Goal: Complete application form: Complete application form

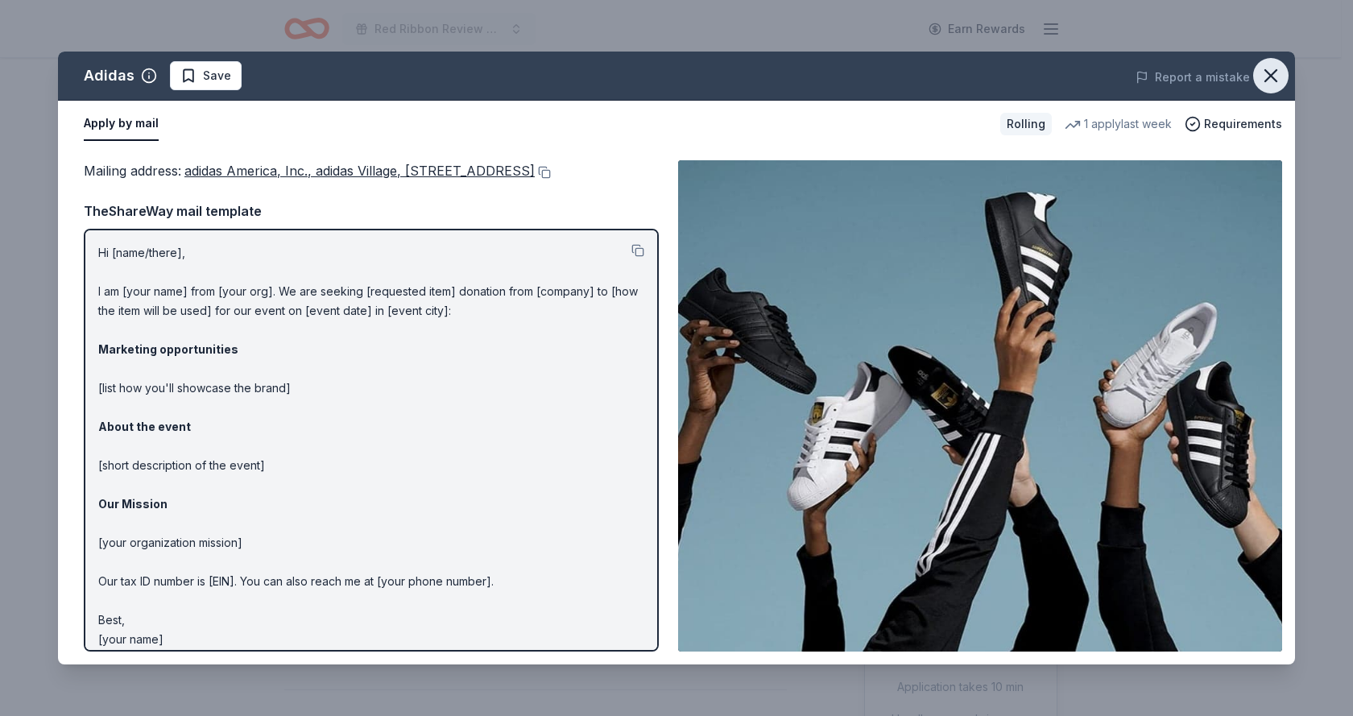
click at [1271, 76] on icon "button" at bounding box center [1271, 75] width 11 height 11
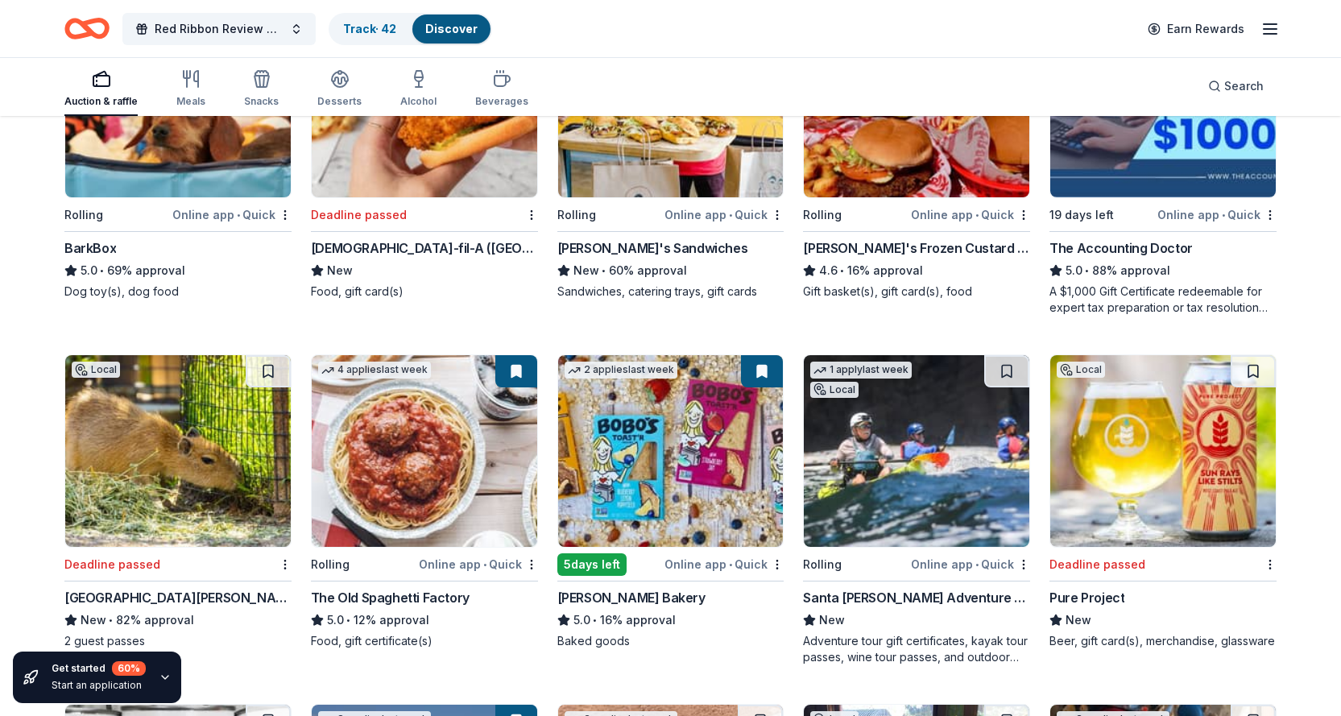
scroll to position [1341, 0]
click at [886, 460] on img at bounding box center [917, 450] width 226 height 192
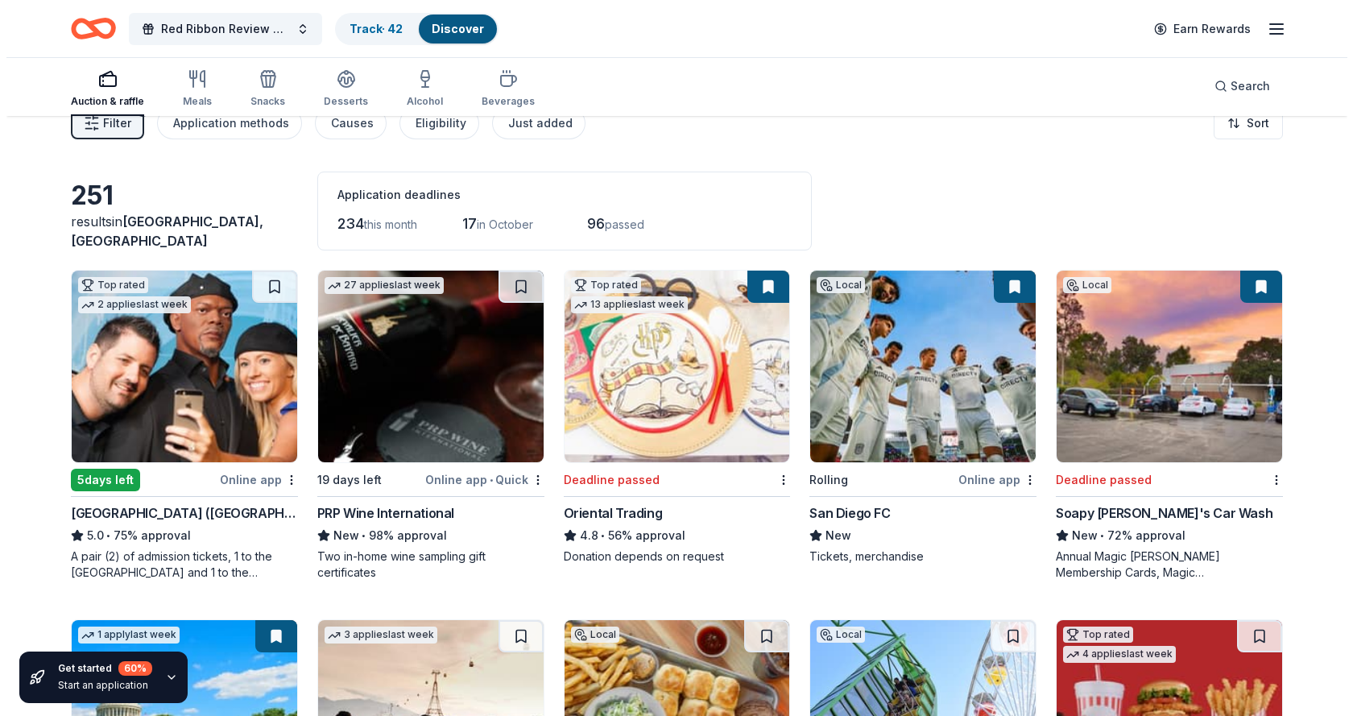
scroll to position [0, 0]
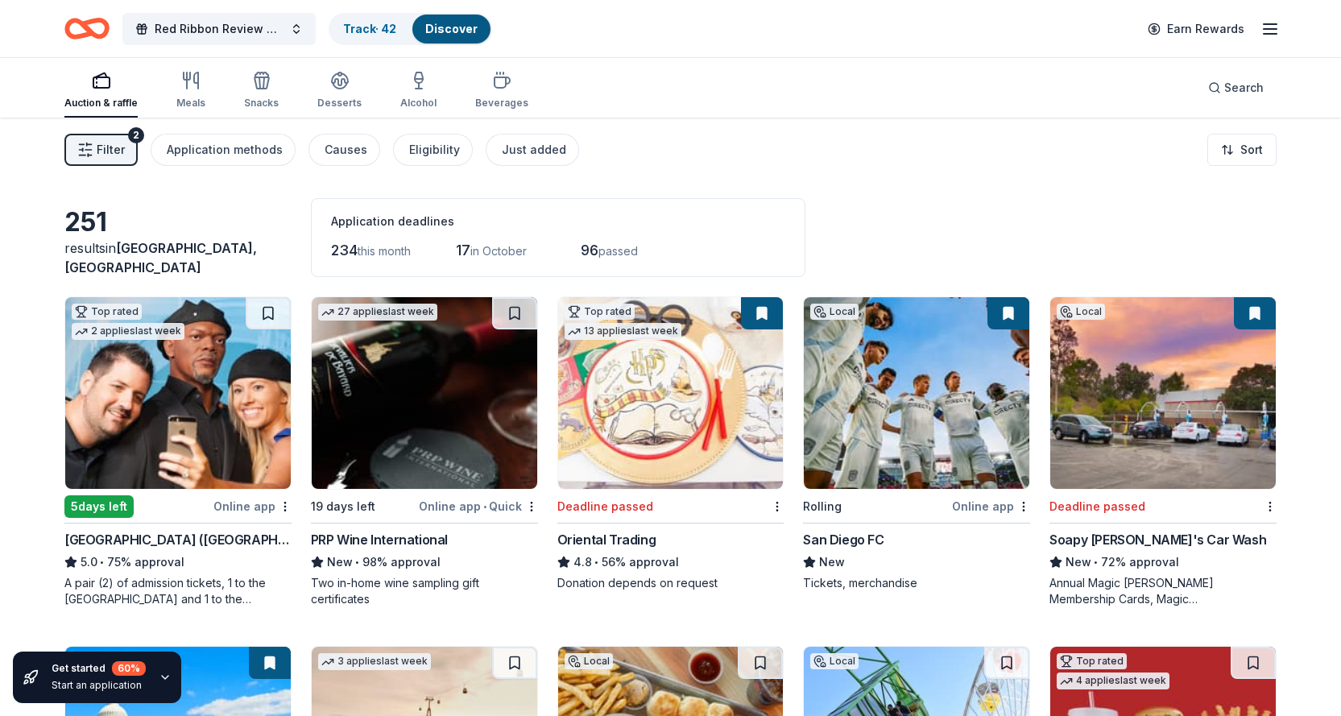
click at [120, 152] on span "Filter" at bounding box center [111, 149] width 28 height 19
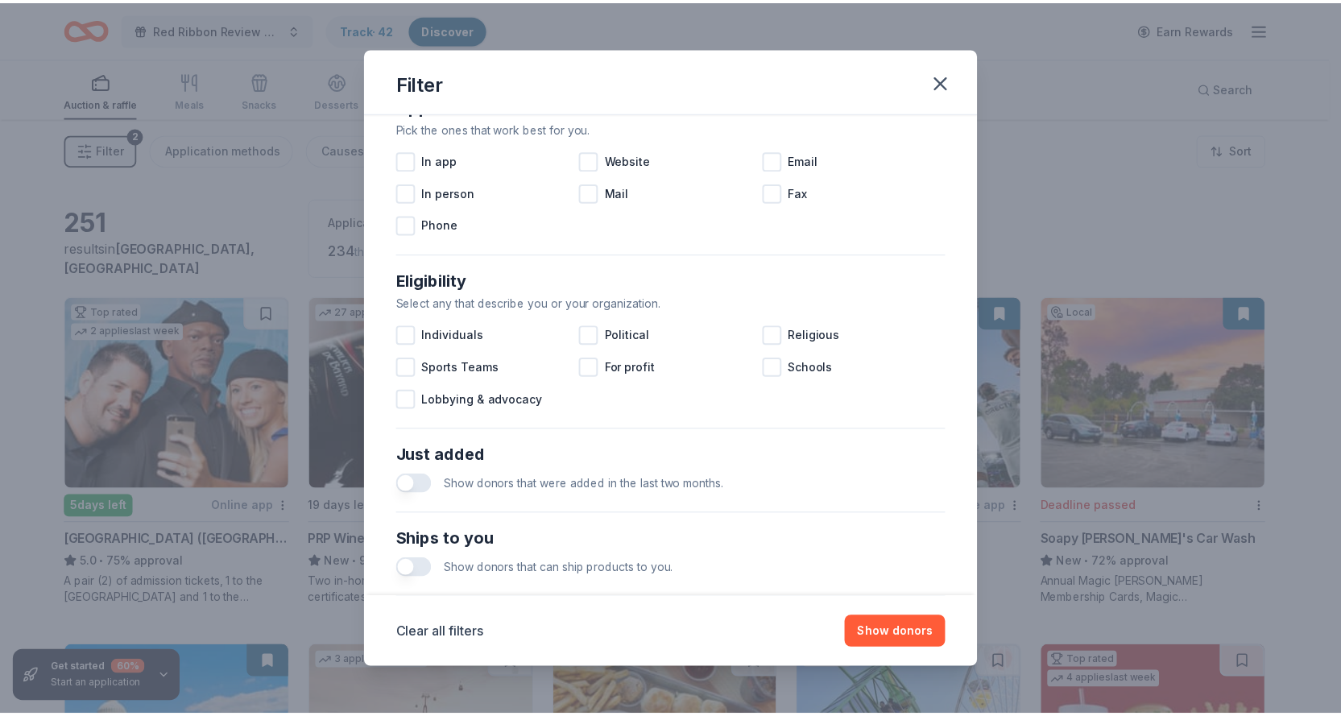
scroll to position [322, 0]
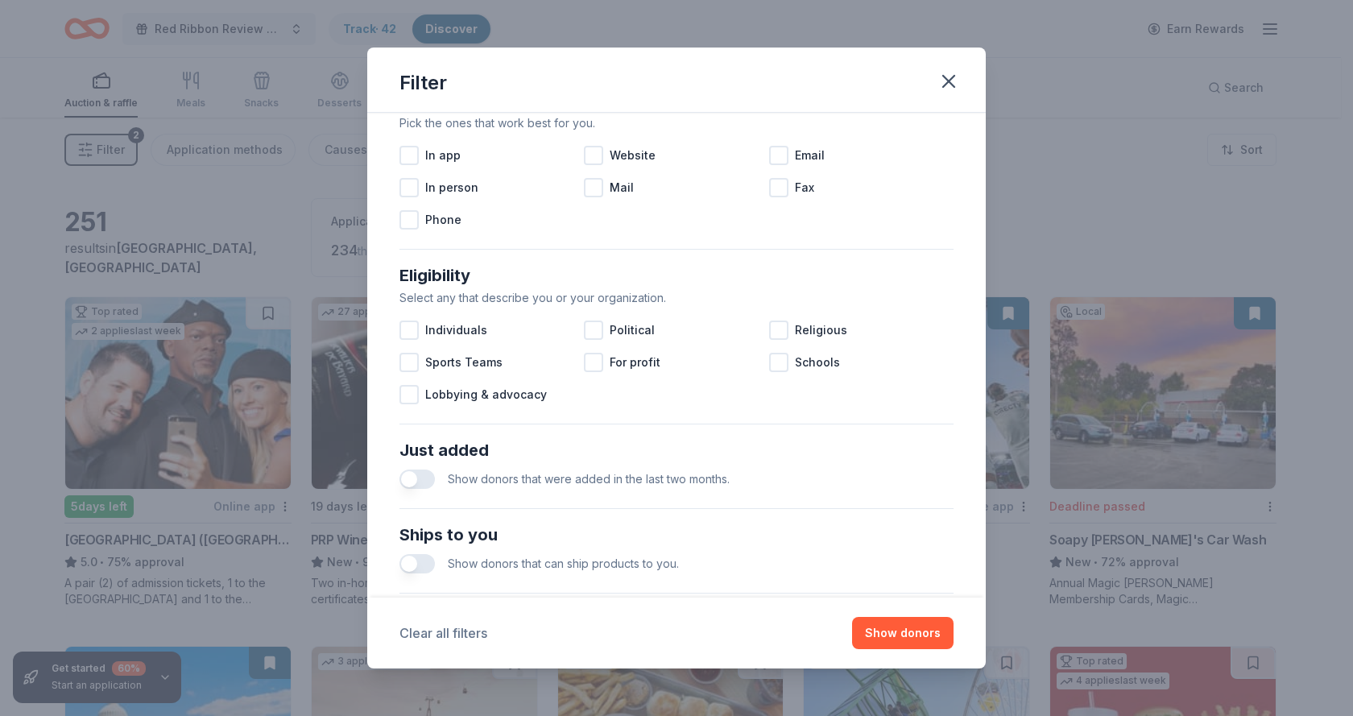
click at [463, 632] on button "Clear all filters" at bounding box center [444, 633] width 88 height 19
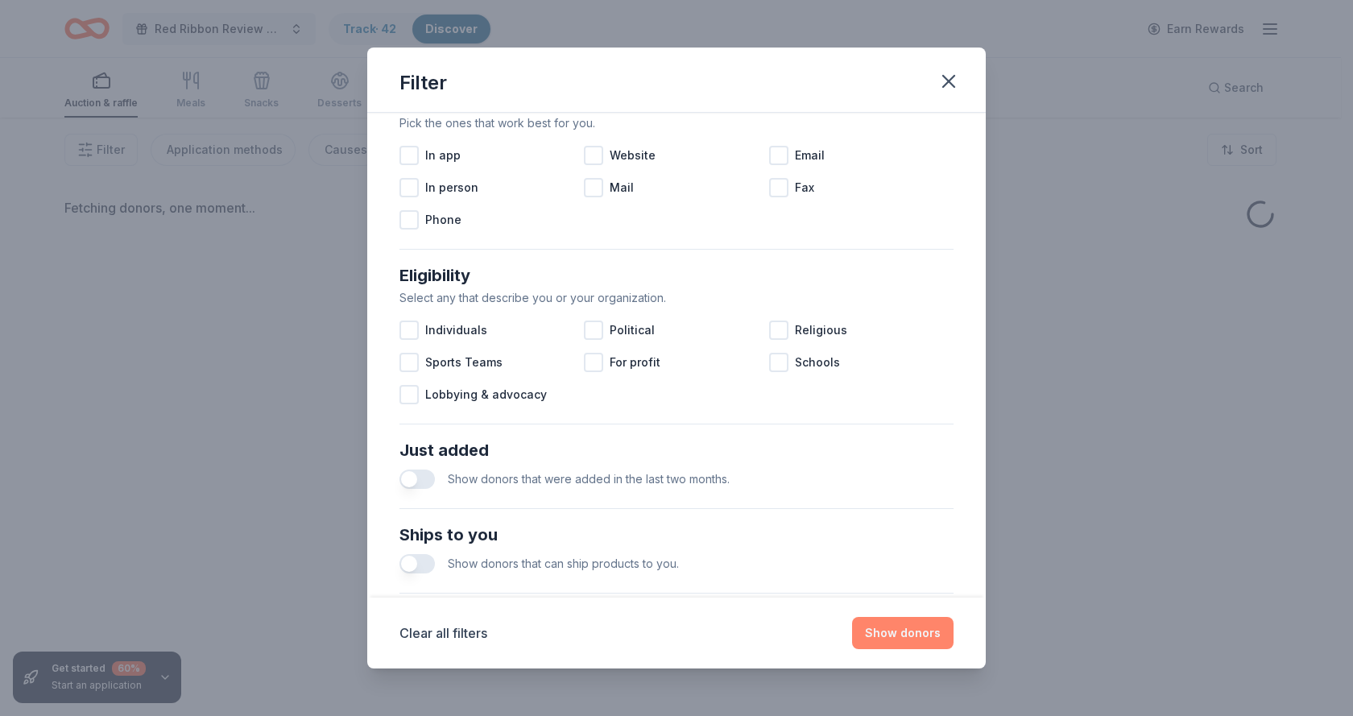
click at [885, 623] on button "Show donors" at bounding box center [903, 633] width 102 height 32
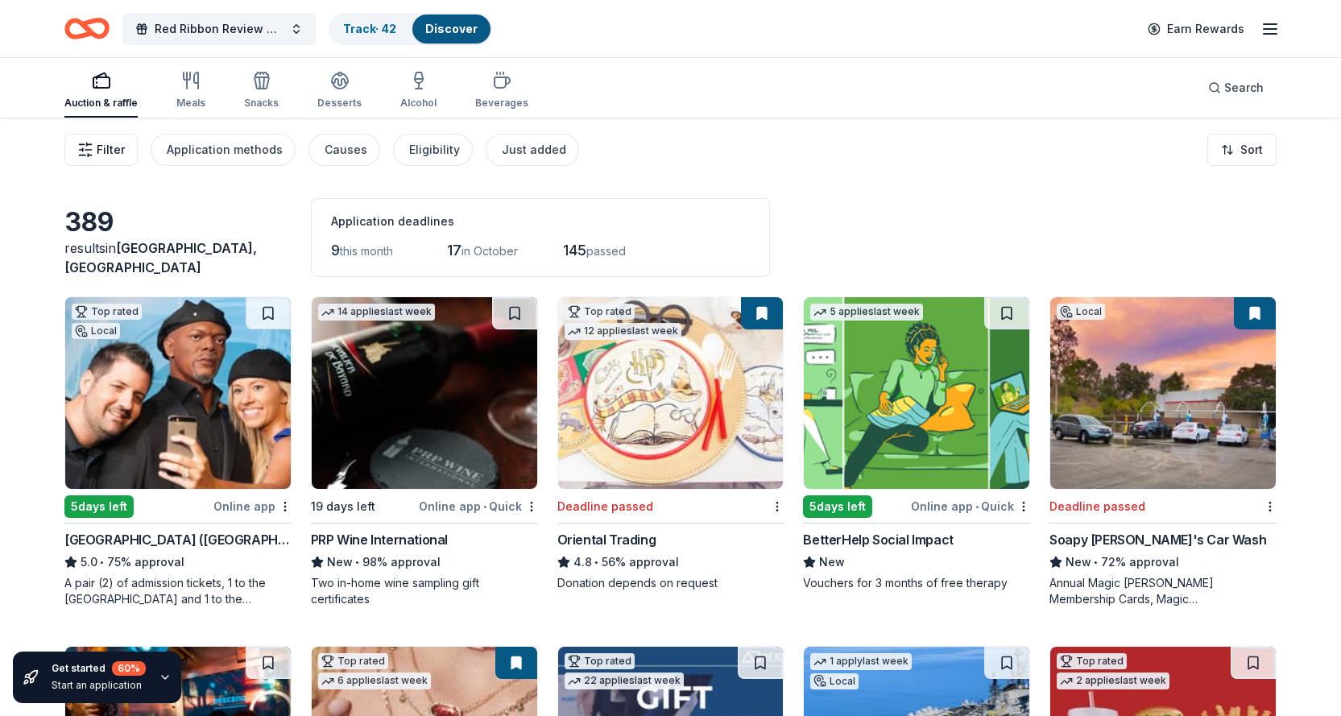
click at [106, 143] on span "Filter" at bounding box center [111, 149] width 28 height 19
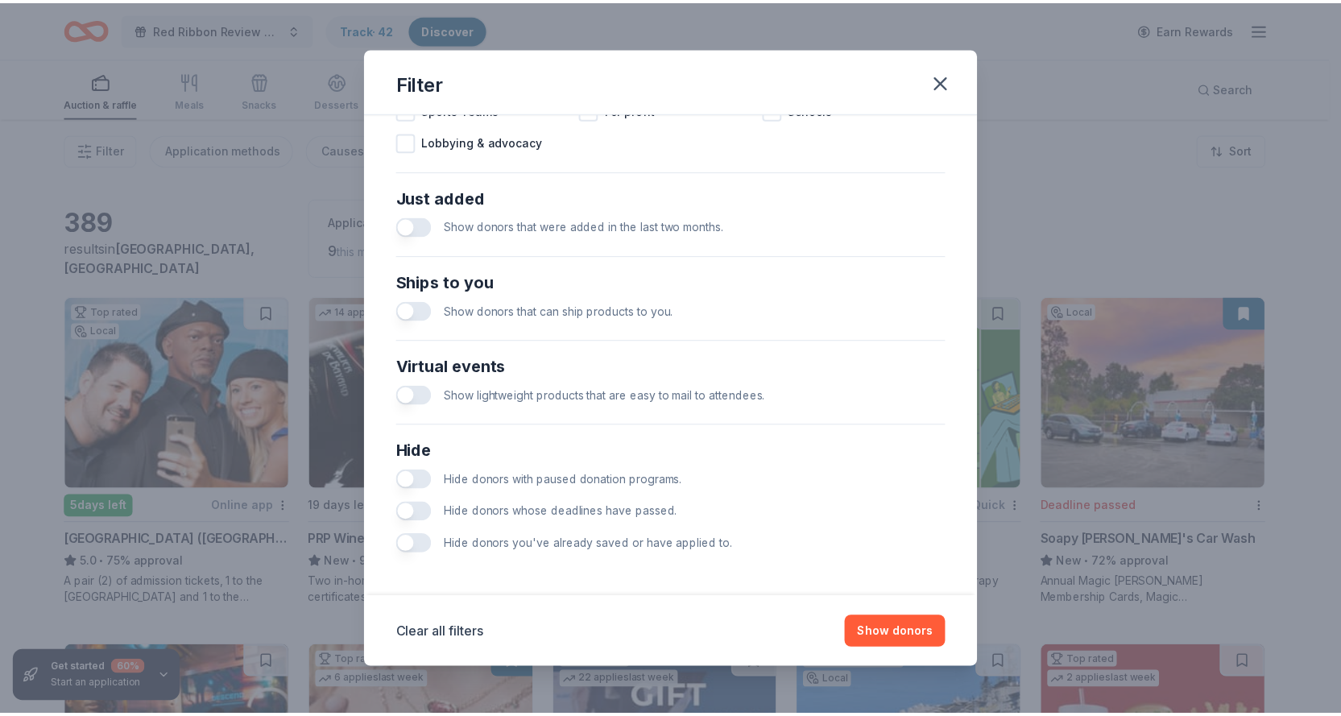
scroll to position [577, 0]
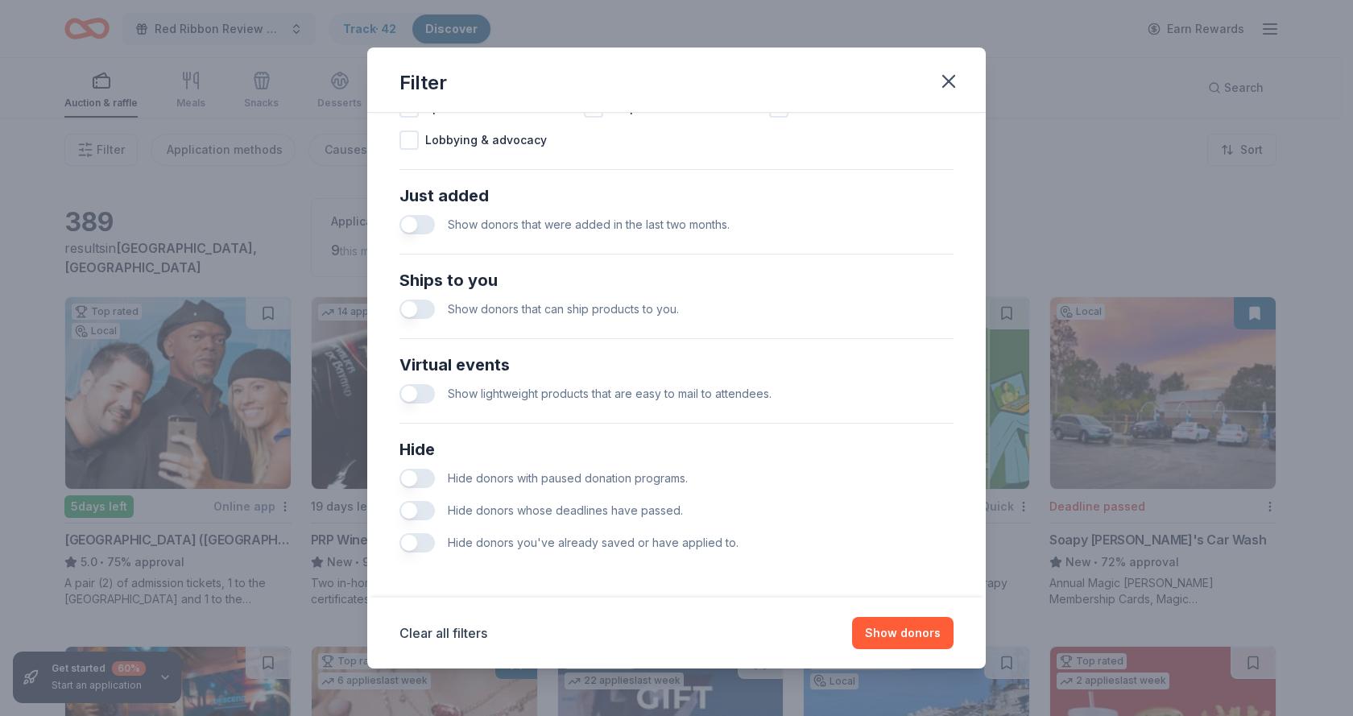
click at [412, 476] on button "button" at bounding box center [417, 478] width 35 height 19
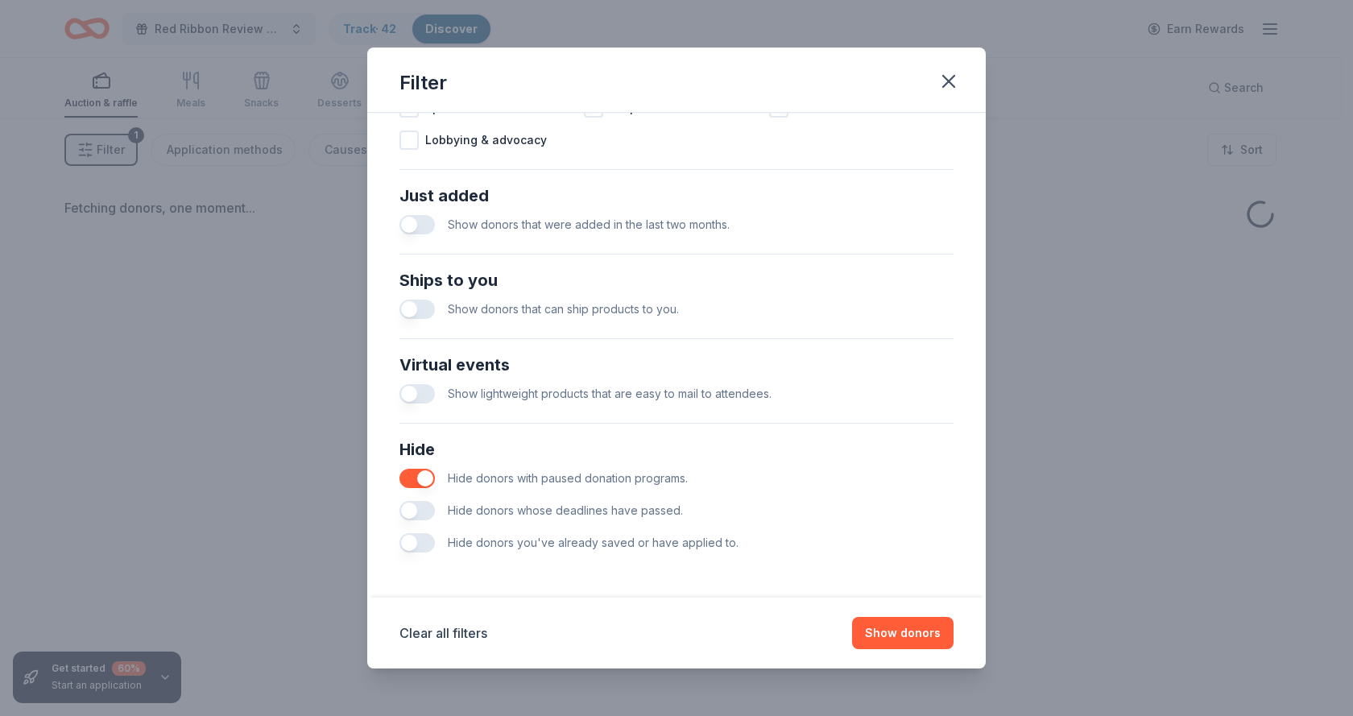
click at [418, 504] on button "button" at bounding box center [417, 510] width 35 height 19
click at [414, 512] on button "button" at bounding box center [417, 510] width 35 height 19
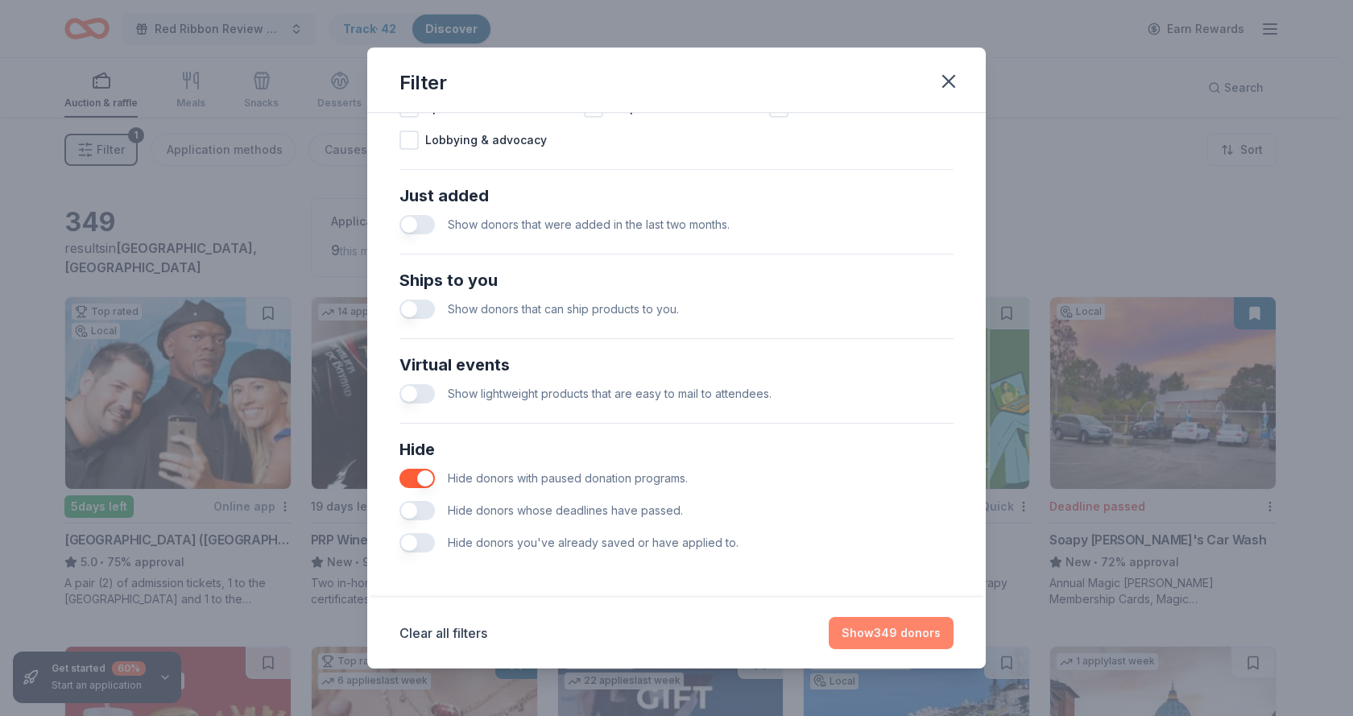
click at [885, 632] on button "Show 349 donors" at bounding box center [891, 633] width 125 height 32
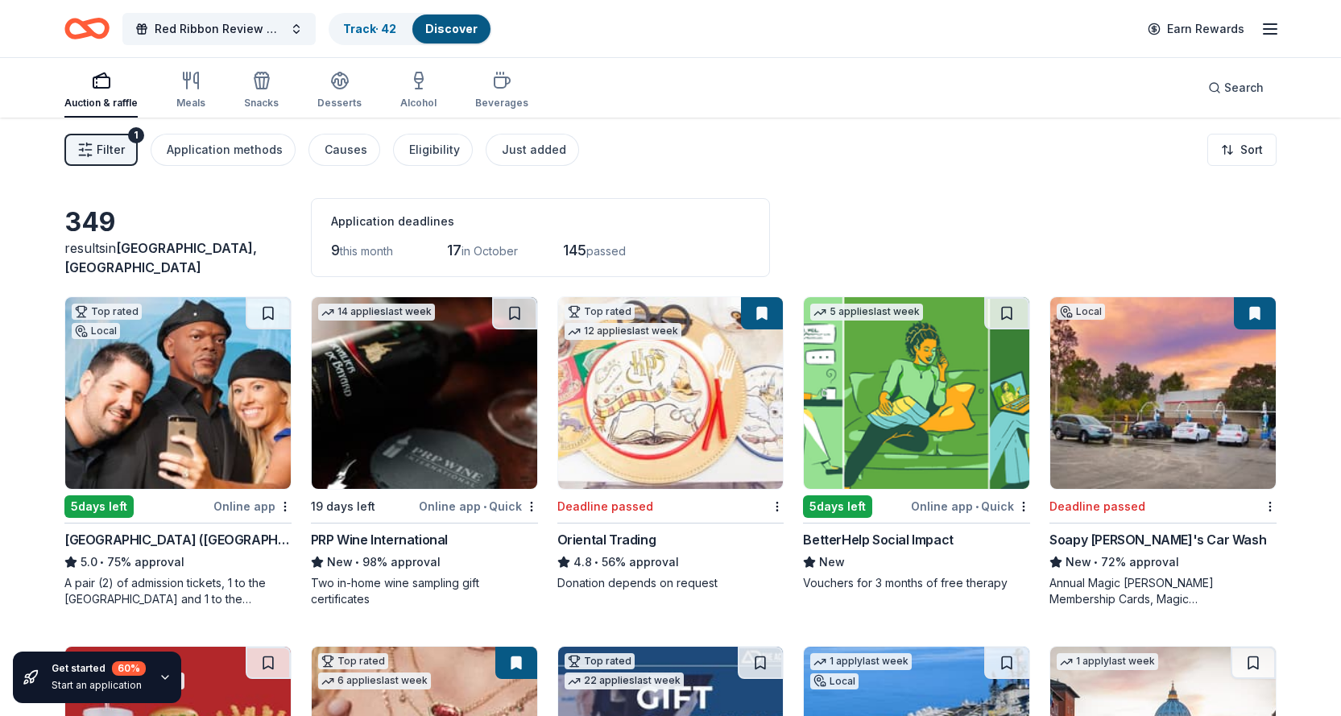
click at [113, 151] on span "Filter" at bounding box center [111, 149] width 28 height 19
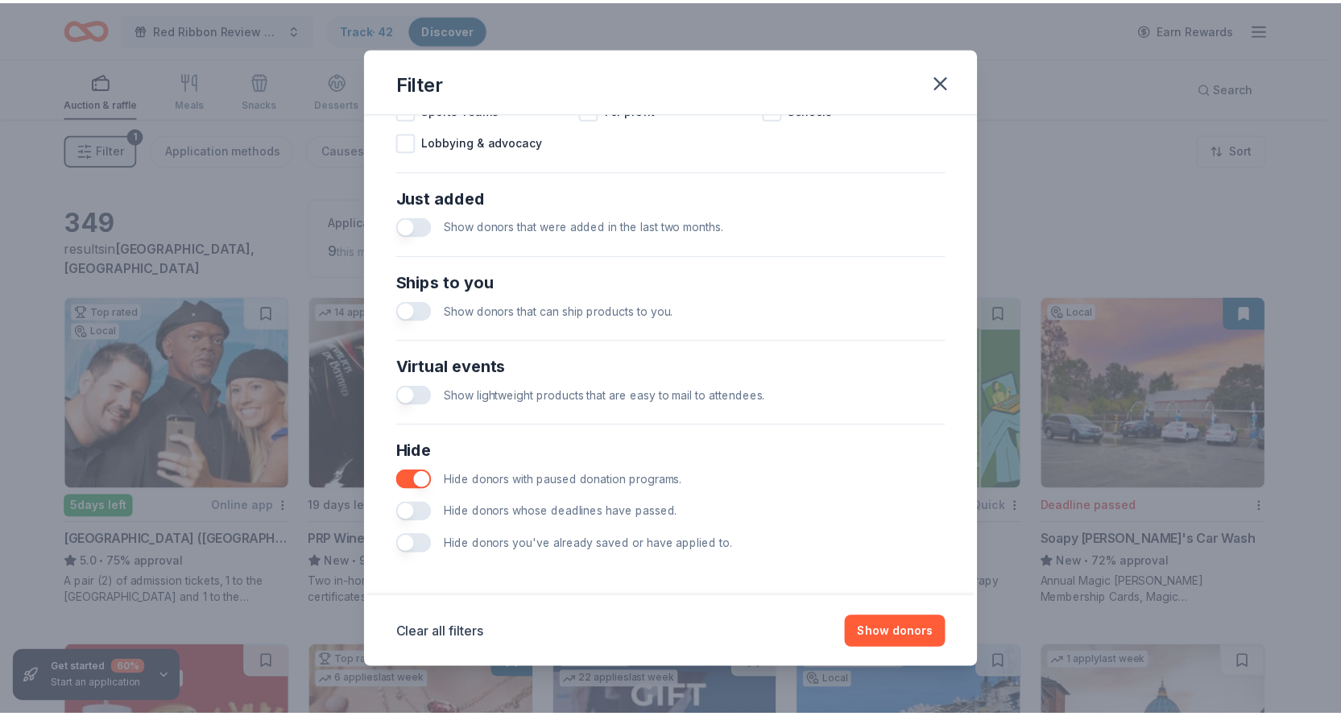
scroll to position [577, 0]
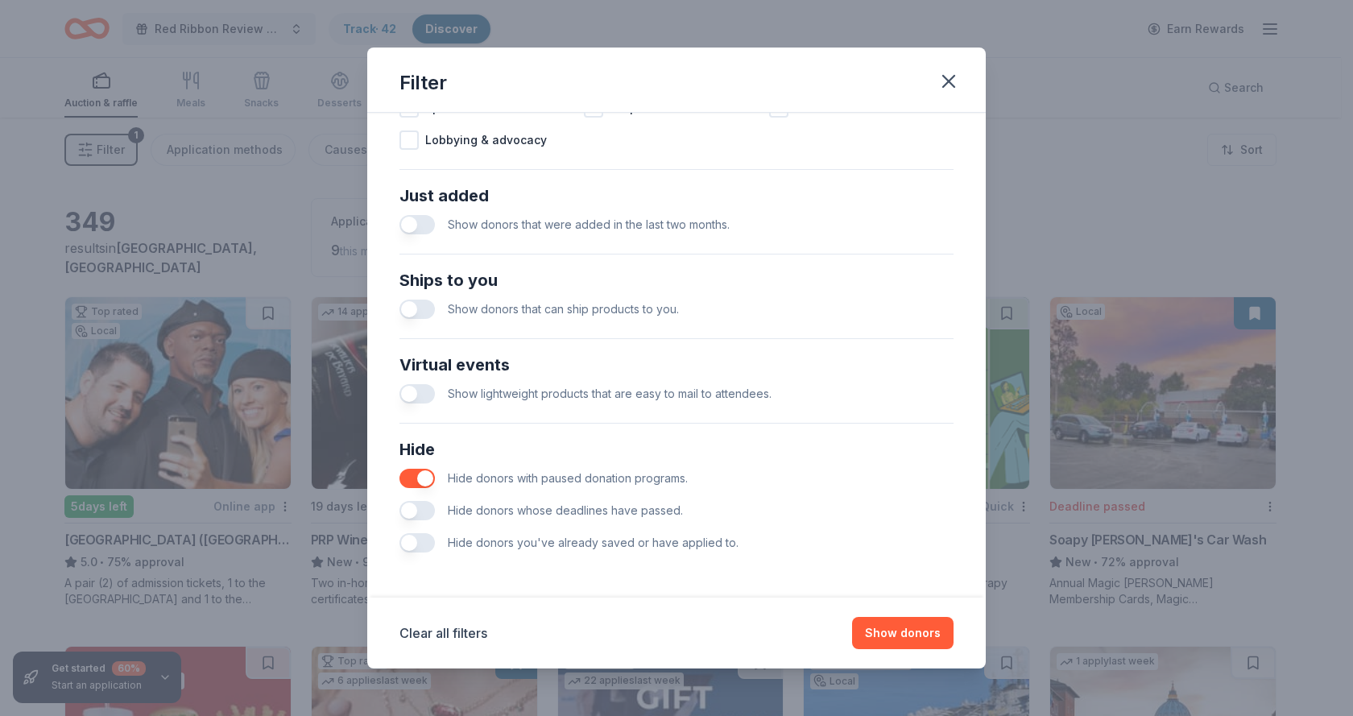
click at [419, 509] on button "button" at bounding box center [417, 510] width 35 height 19
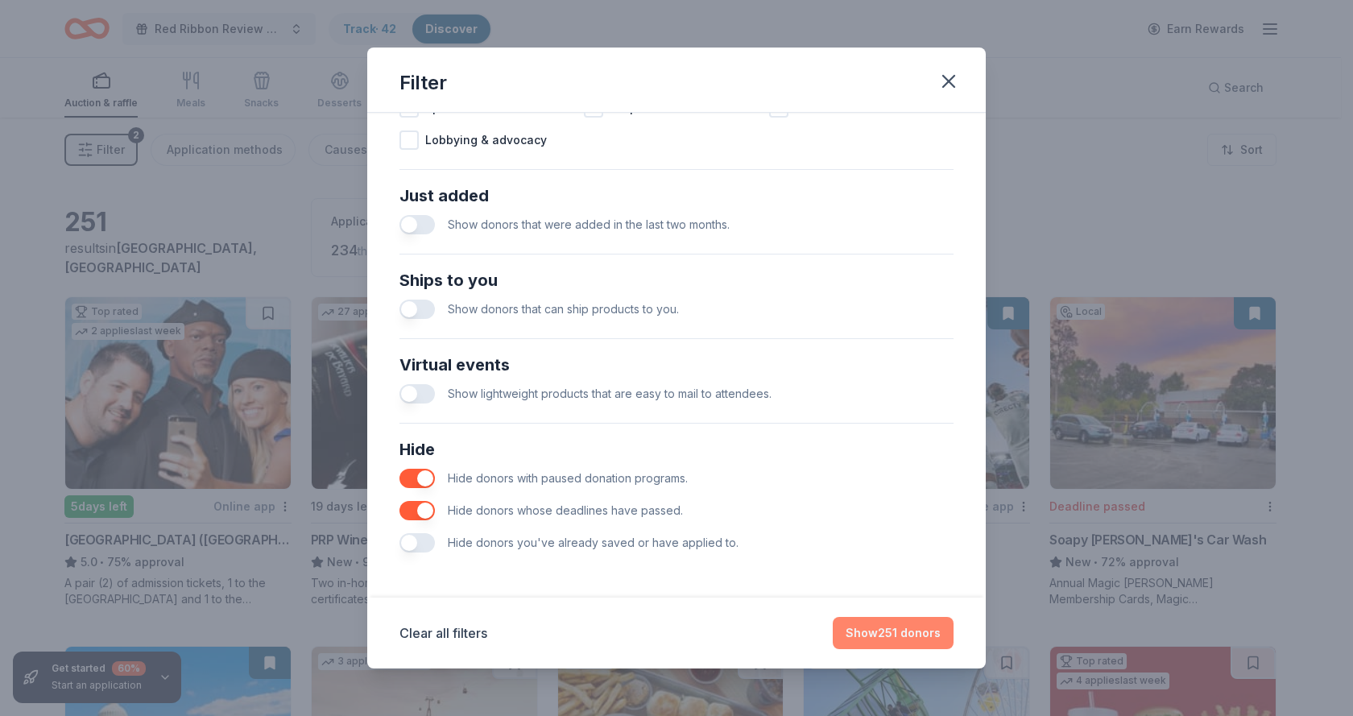
click at [897, 633] on button "Show 251 donors" at bounding box center [893, 633] width 121 height 32
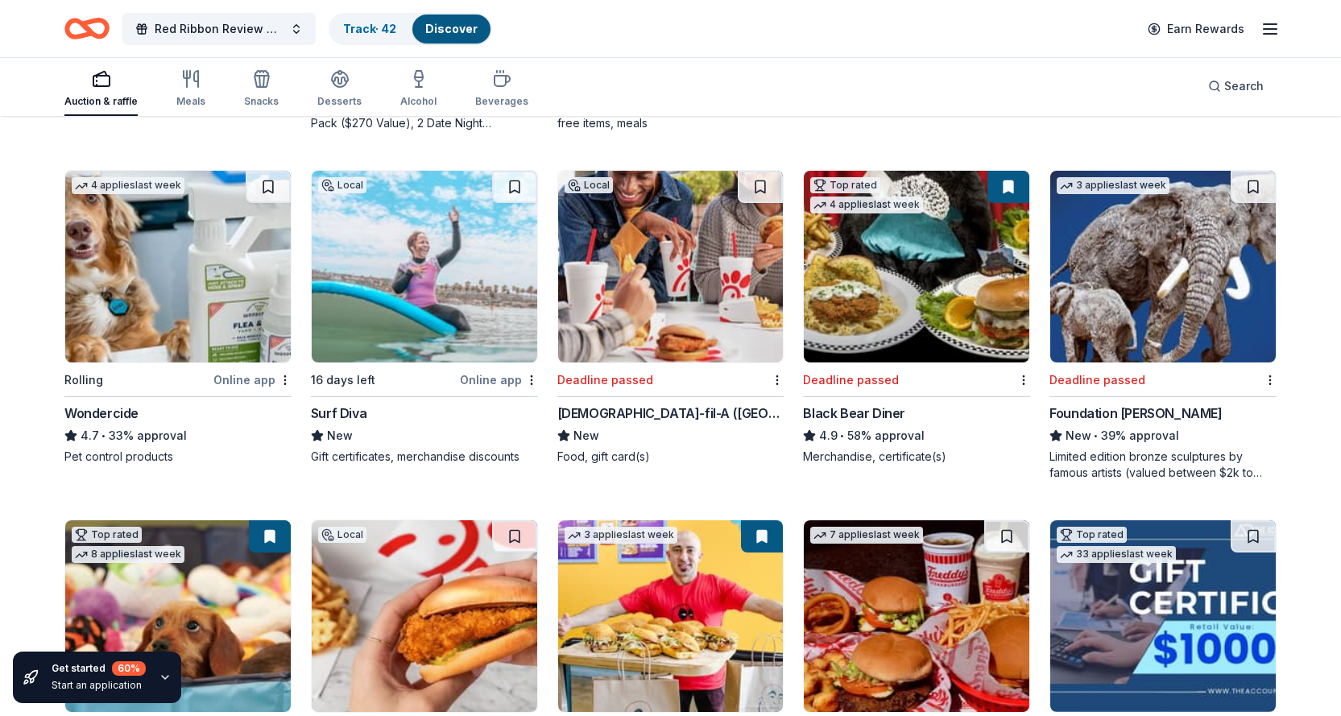
scroll to position [806, 0]
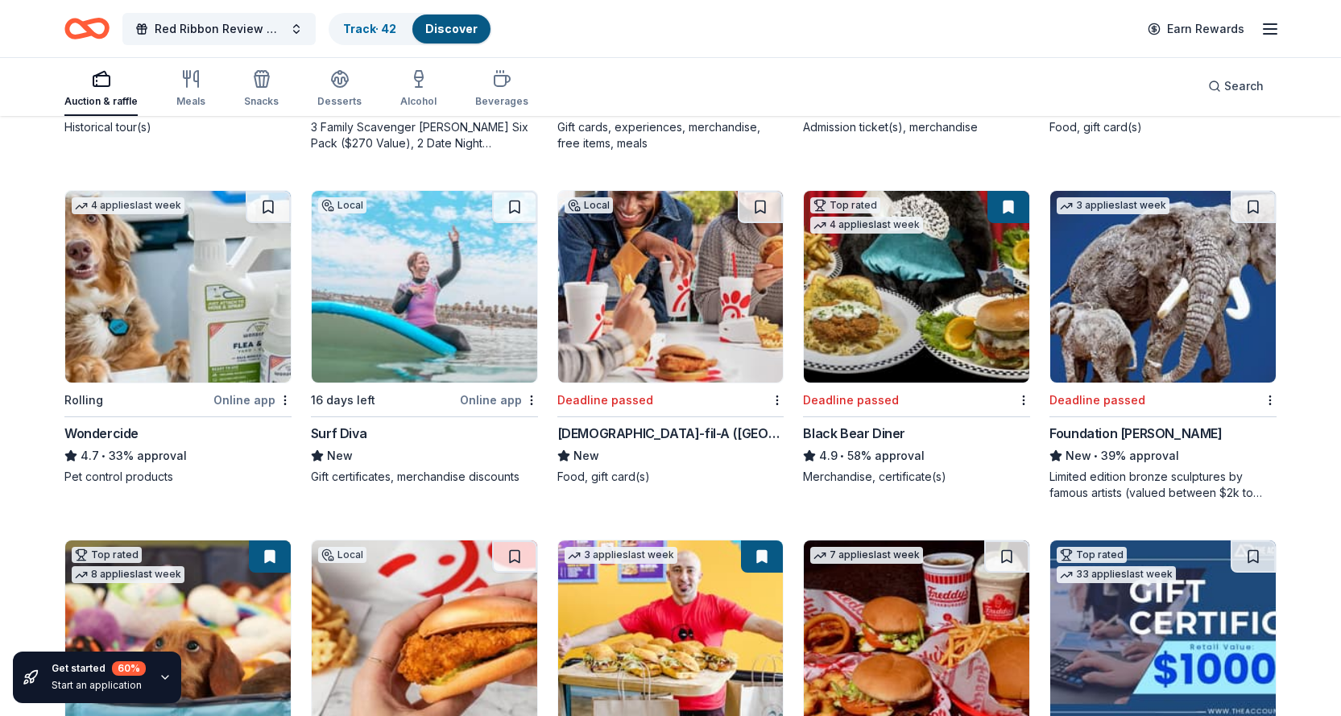
click at [448, 296] on img at bounding box center [425, 287] width 226 height 192
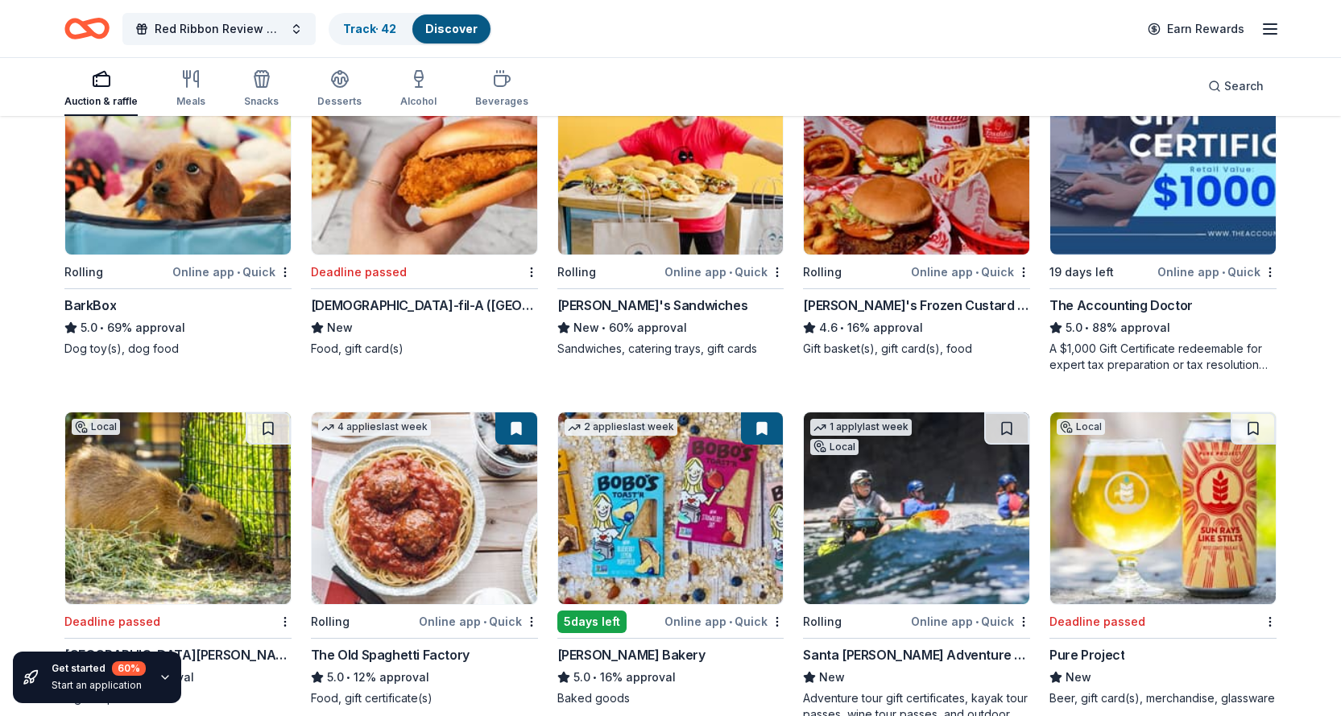
scroll to position [1370, 0]
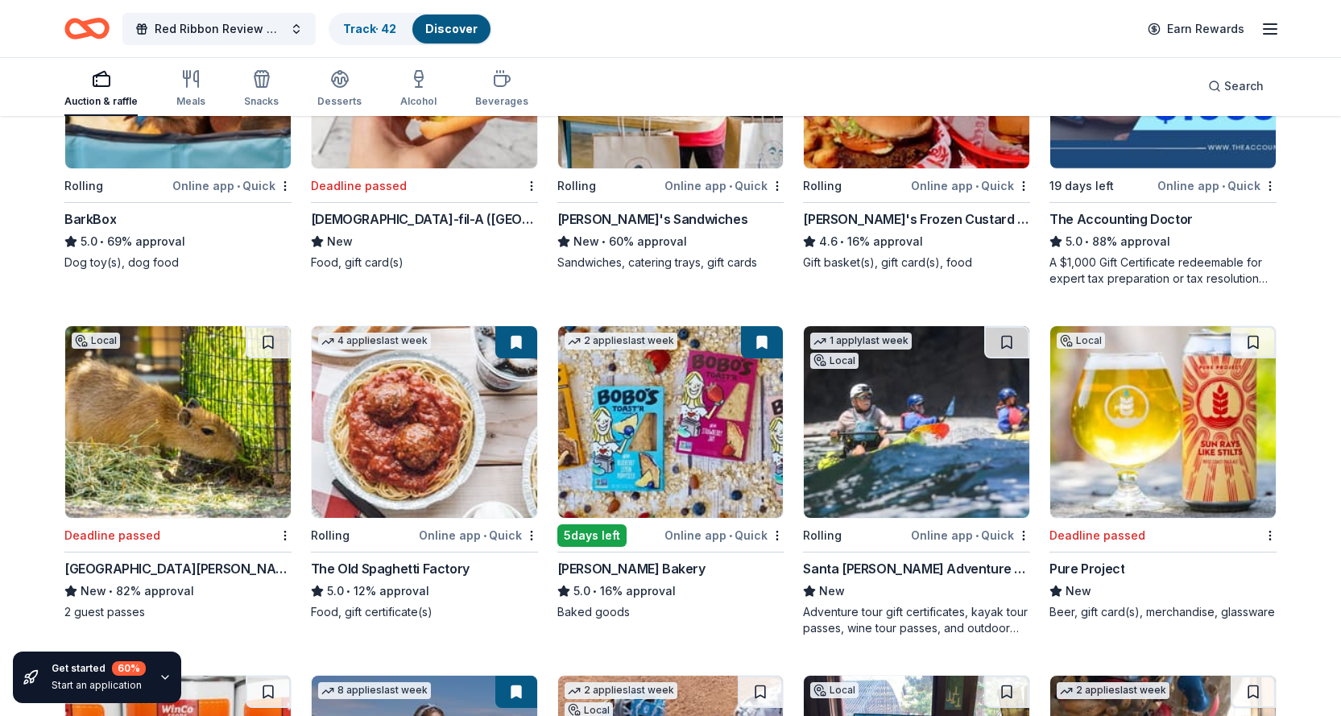
click at [447, 433] on img at bounding box center [425, 422] width 226 height 192
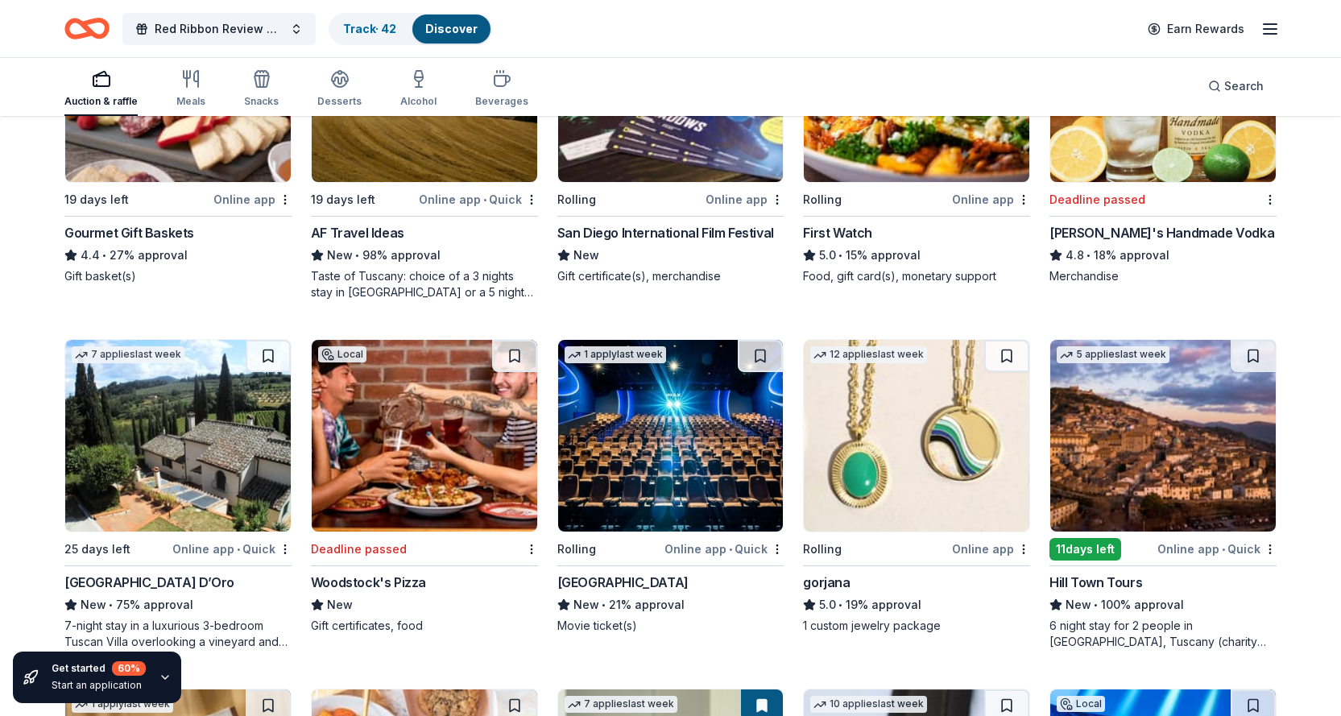
scroll to position [2417, 0]
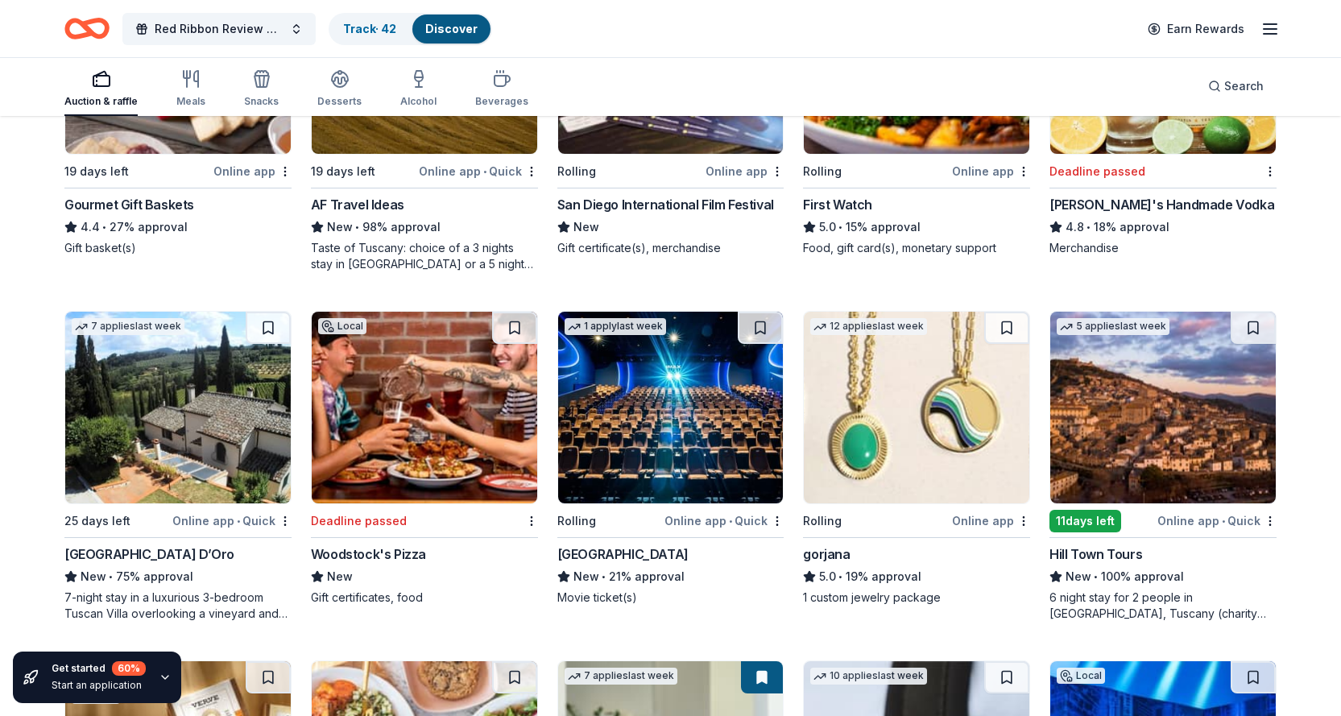
click at [668, 400] on img at bounding box center [671, 408] width 226 height 192
click at [922, 395] on img at bounding box center [917, 408] width 226 height 192
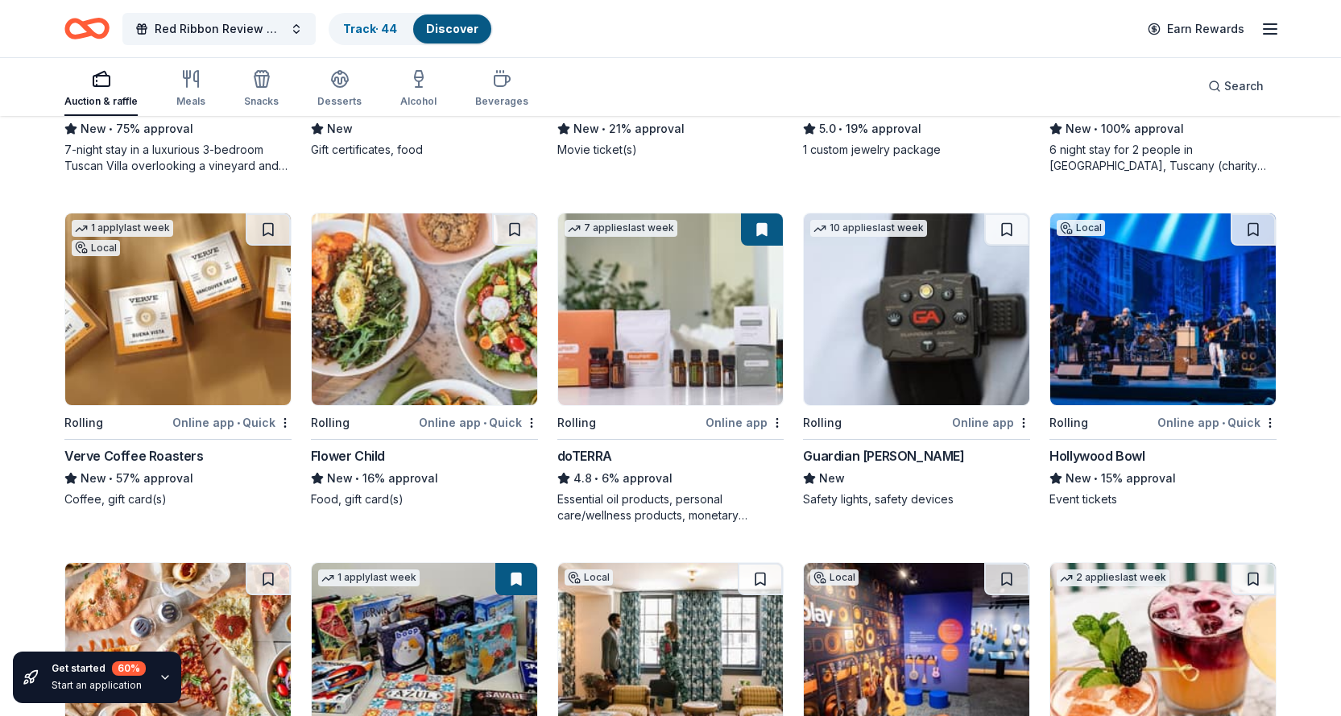
scroll to position [2900, 0]
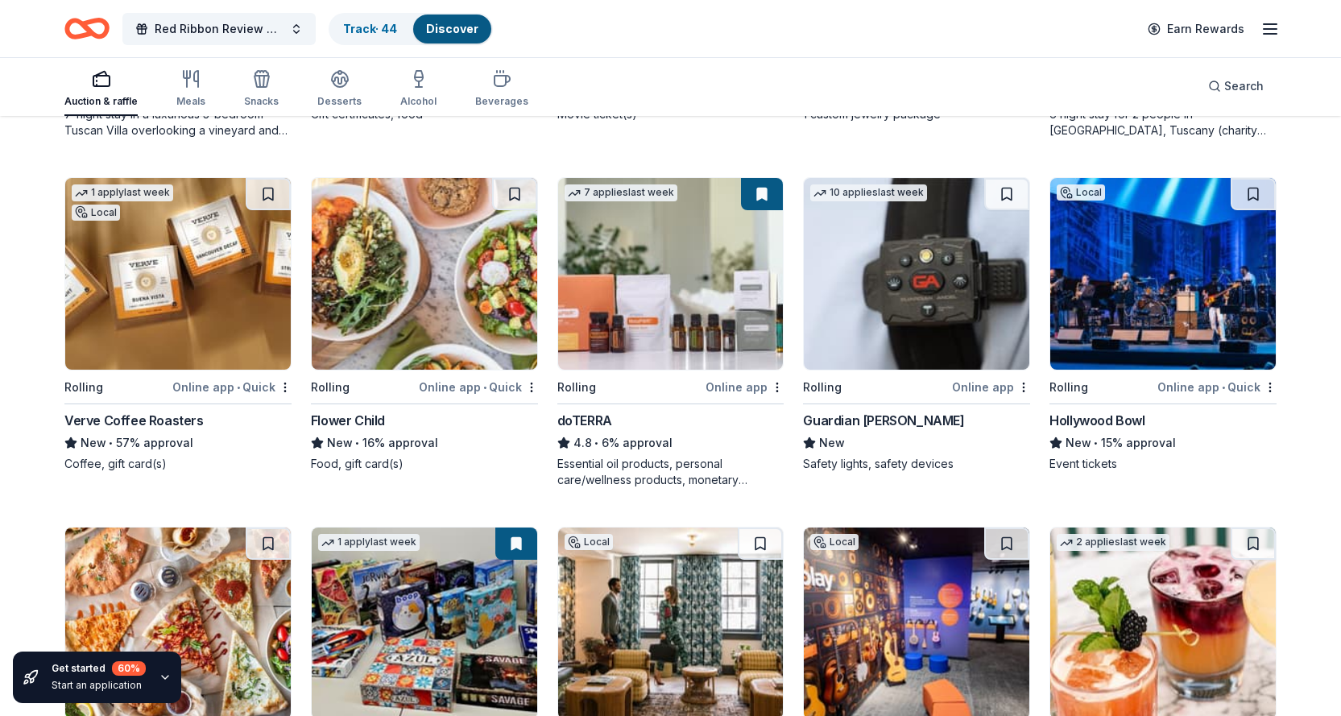
click at [190, 301] on img at bounding box center [178, 274] width 226 height 192
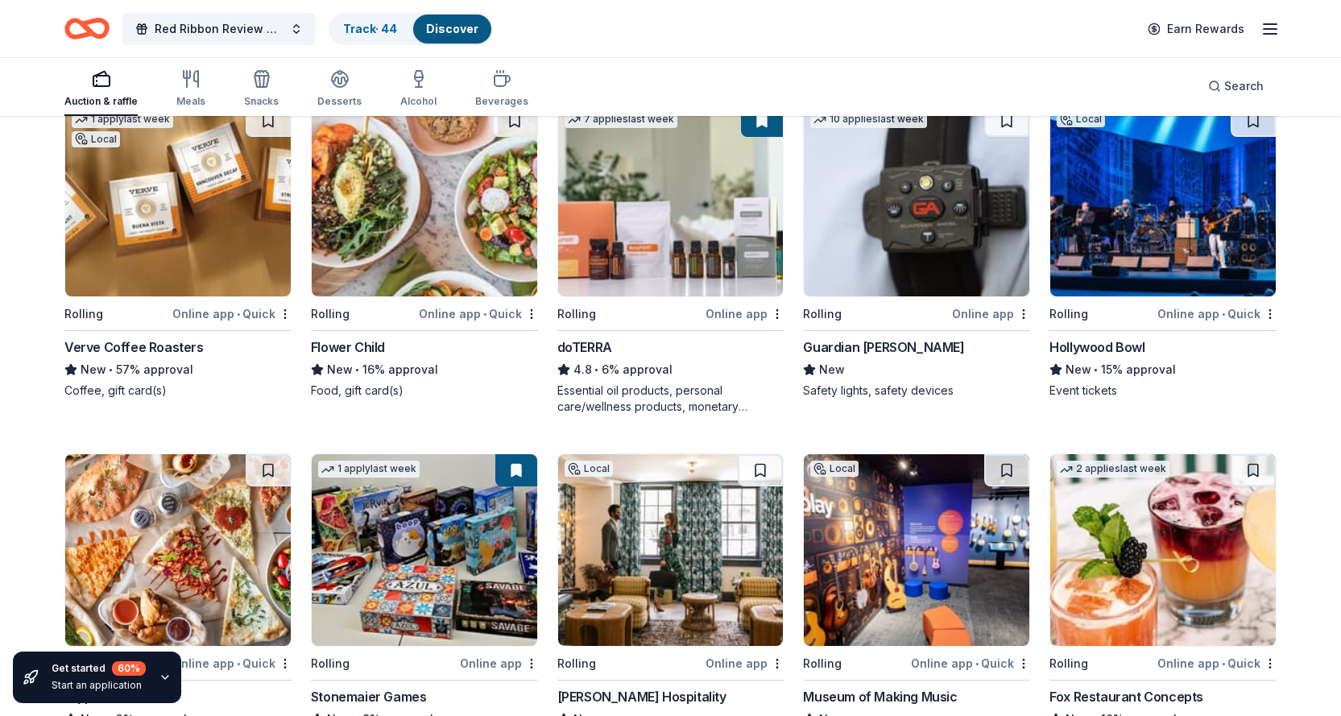
scroll to position [3223, 0]
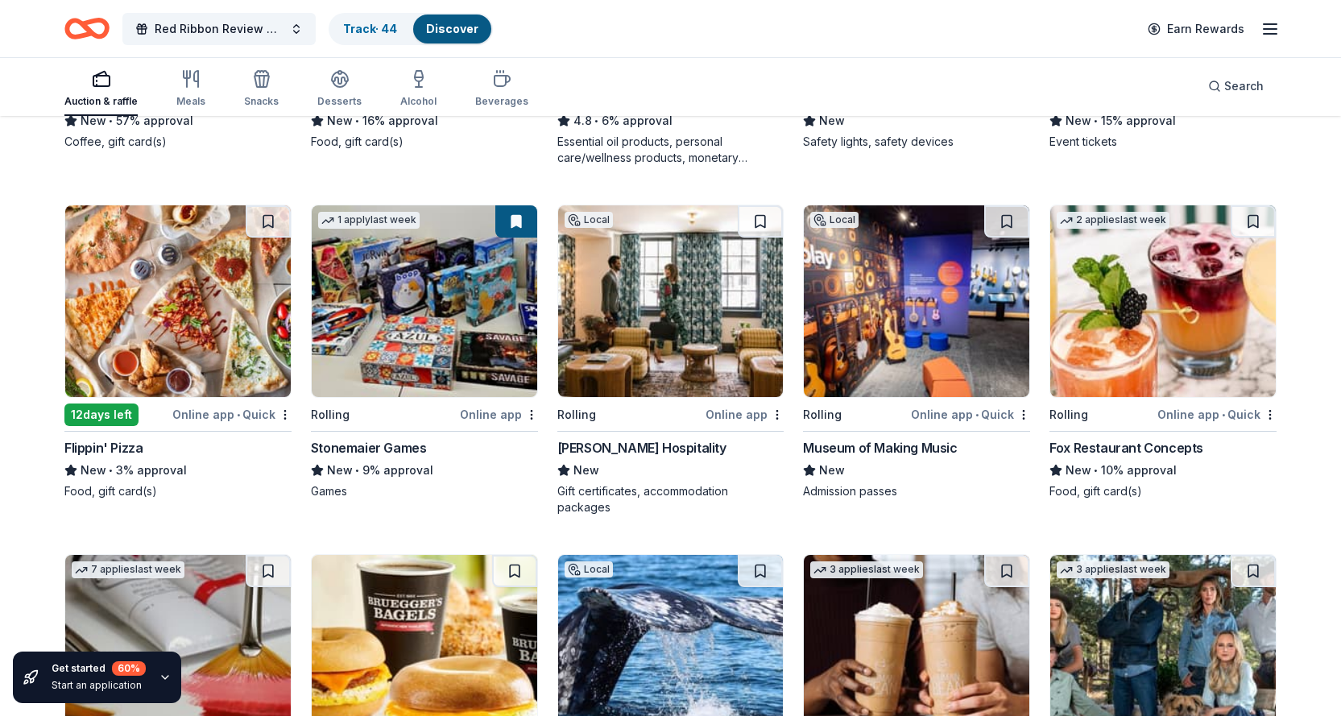
click at [1181, 336] on img at bounding box center [1164, 301] width 226 height 192
click at [658, 335] on img at bounding box center [671, 301] width 226 height 192
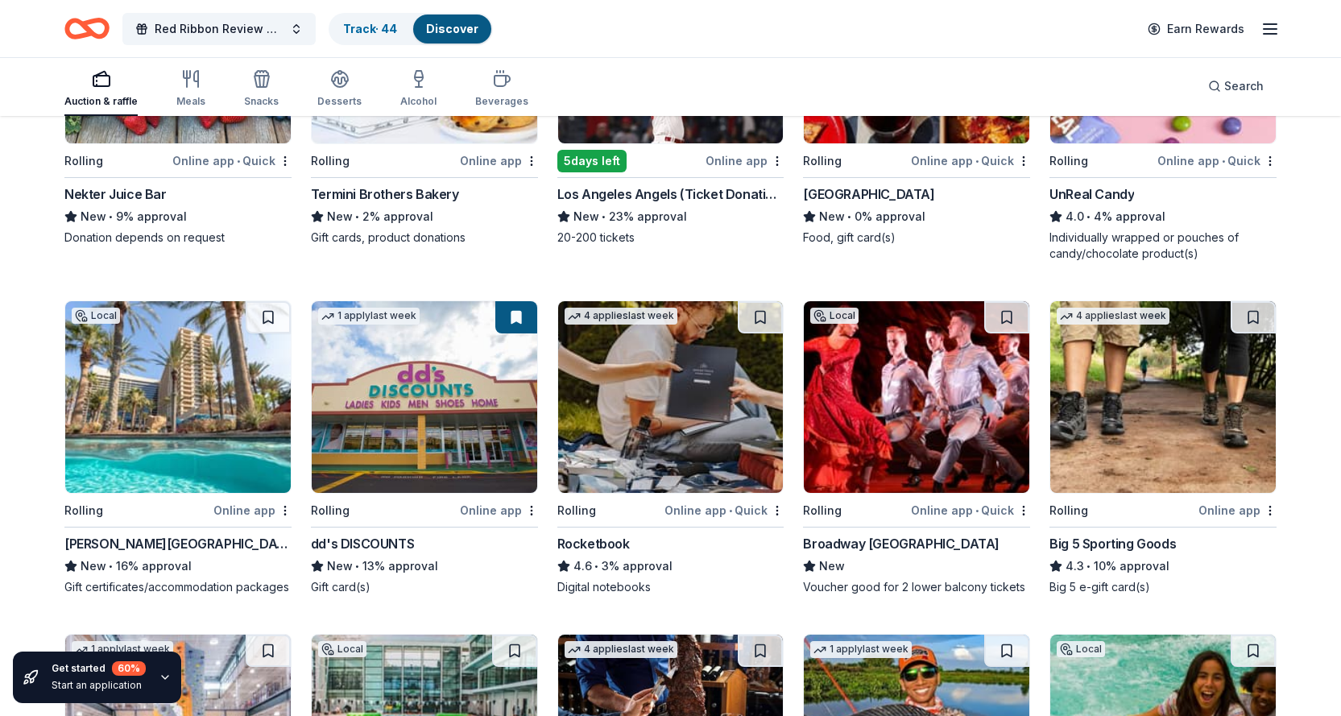
scroll to position [4753, 0]
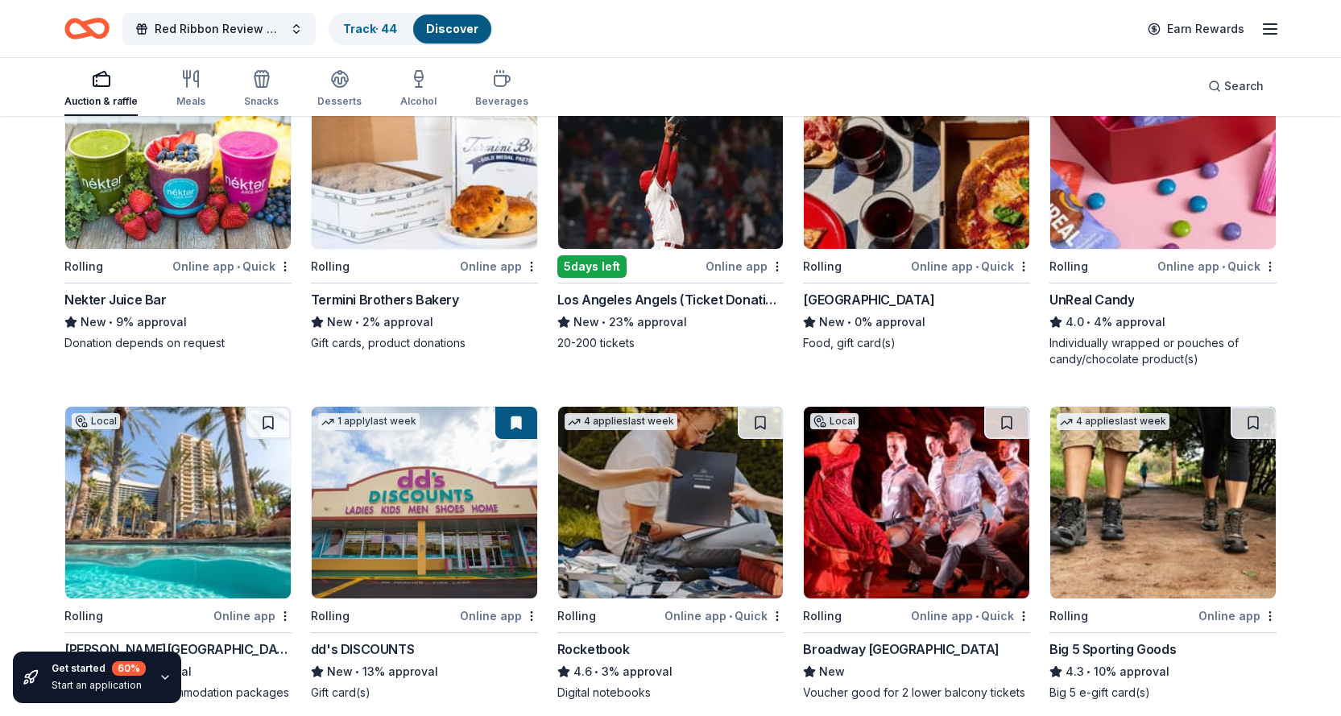
click at [950, 209] on img at bounding box center [917, 153] width 226 height 192
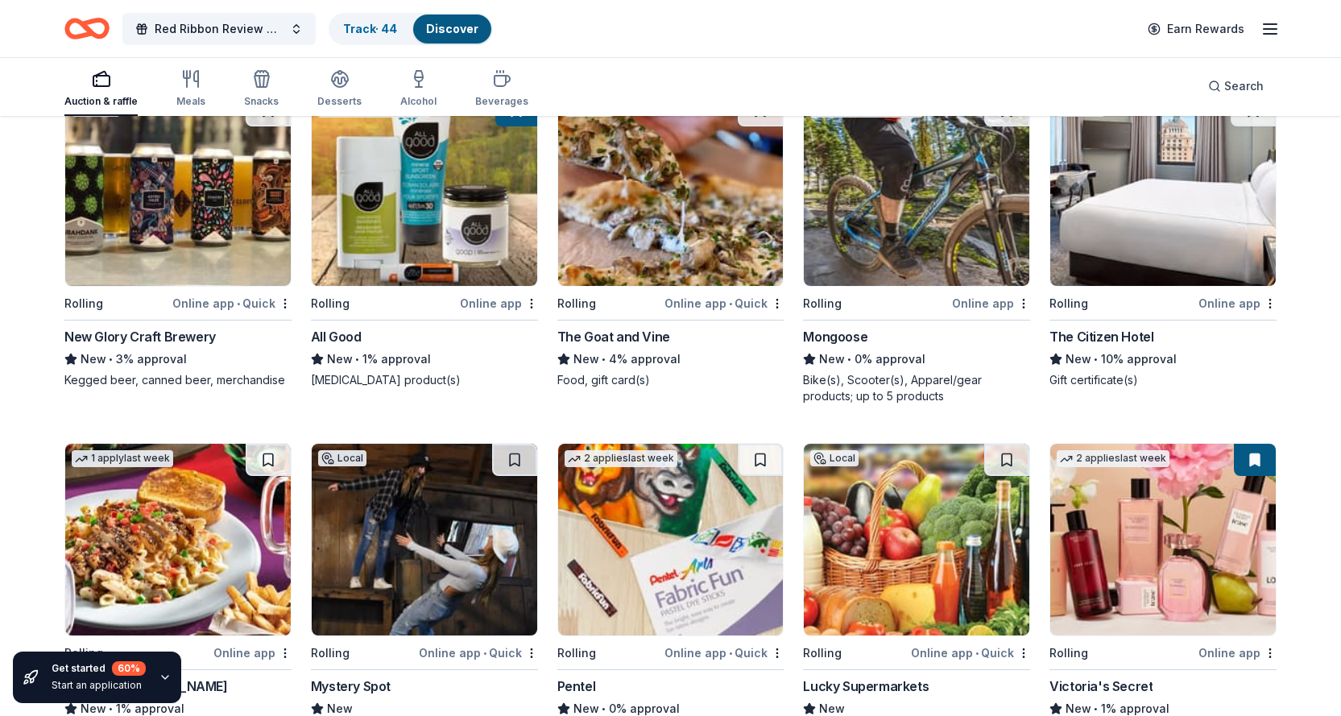
scroll to position [9184, 0]
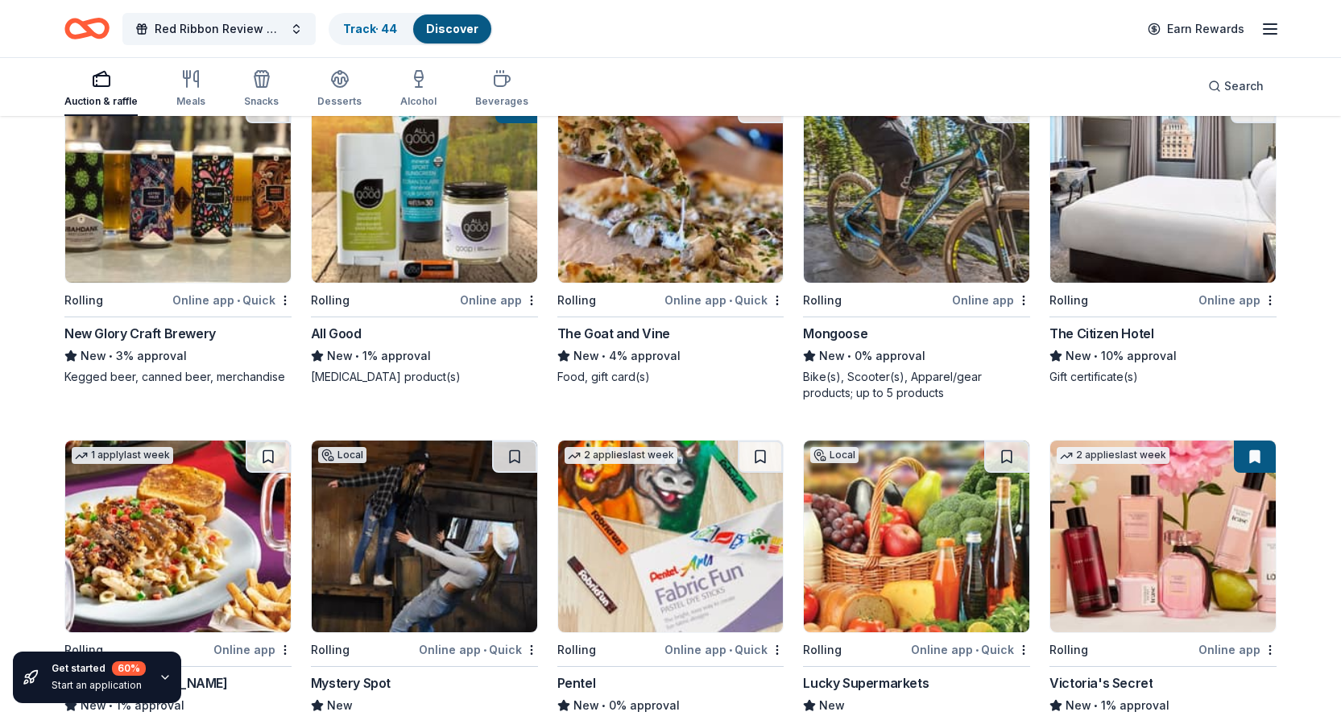
click at [1154, 252] on img at bounding box center [1164, 187] width 226 height 192
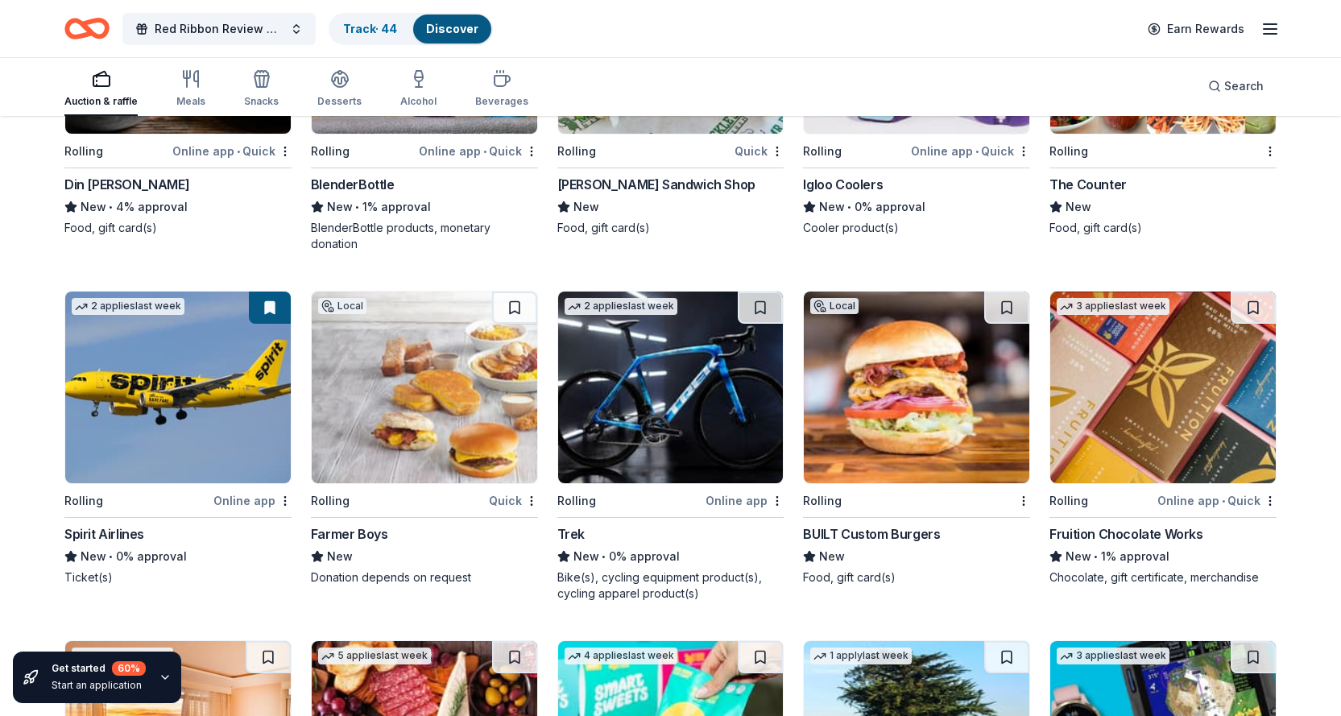
scroll to position [11440, 0]
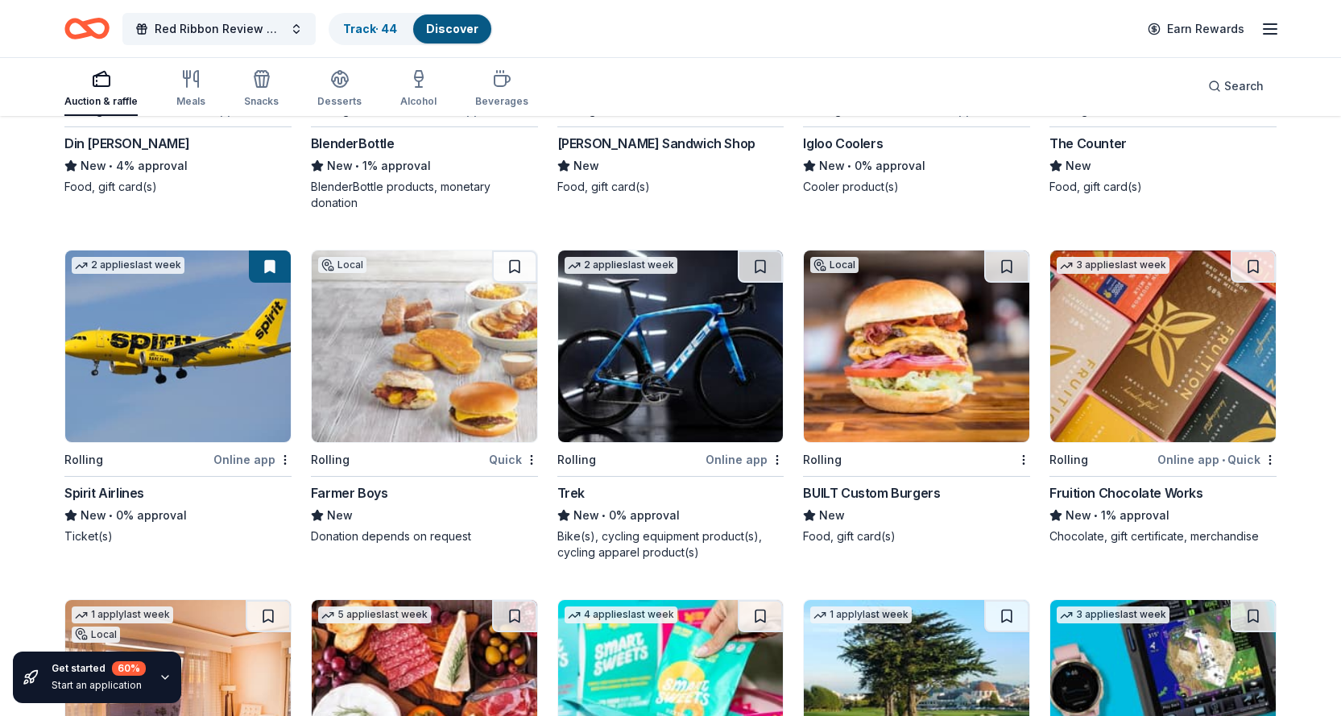
click at [172, 379] on img at bounding box center [178, 347] width 226 height 192
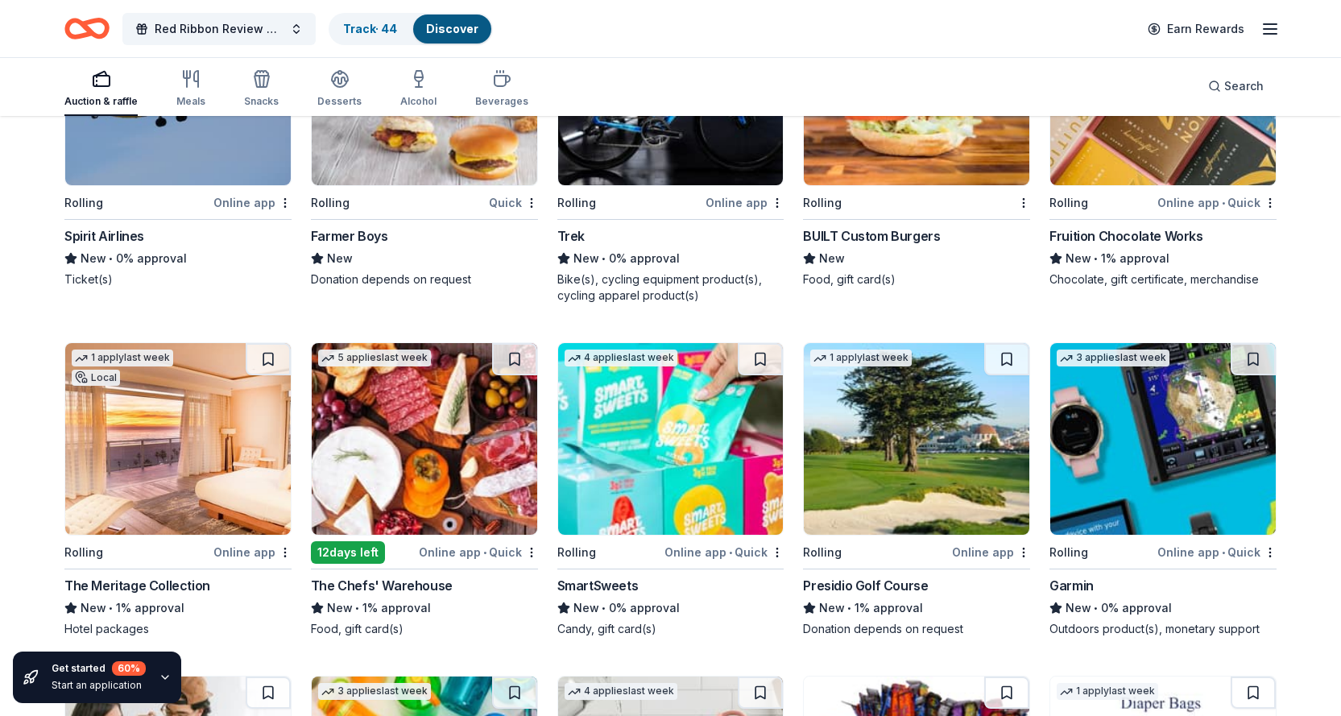
scroll to position [11763, 0]
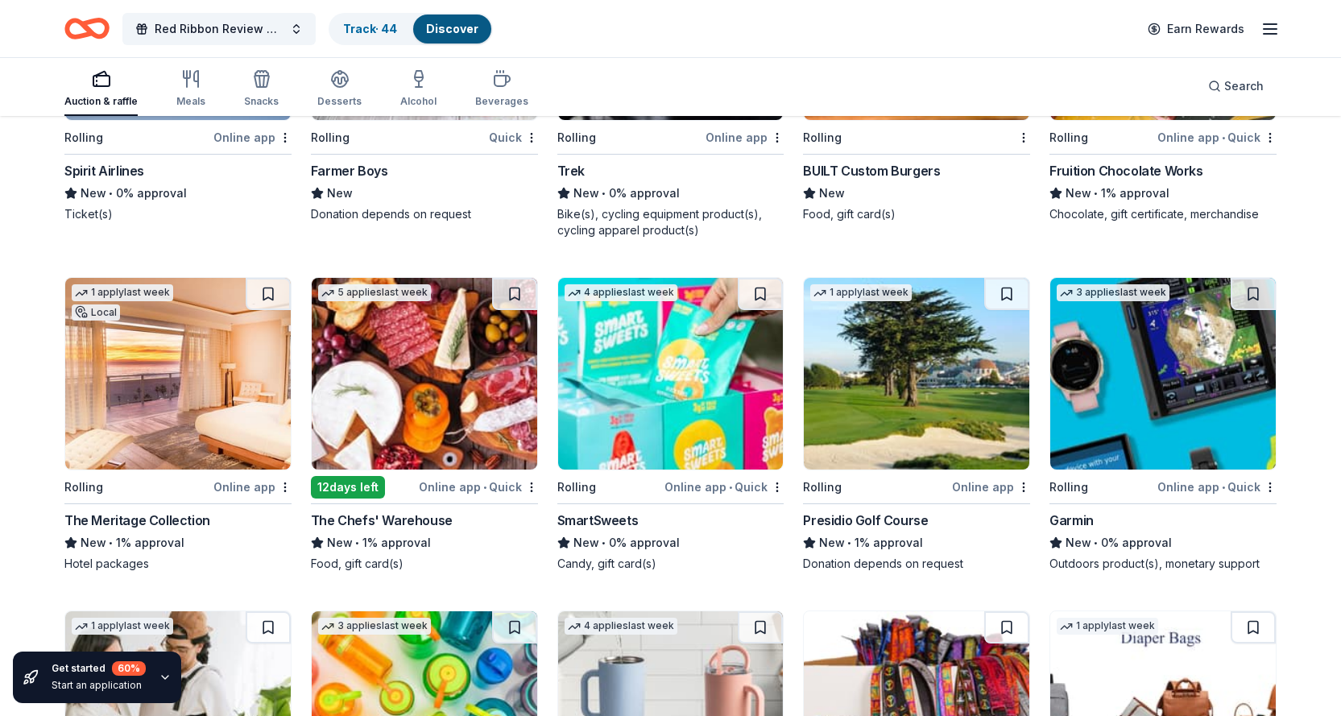
click at [424, 381] on img at bounding box center [425, 374] width 226 height 192
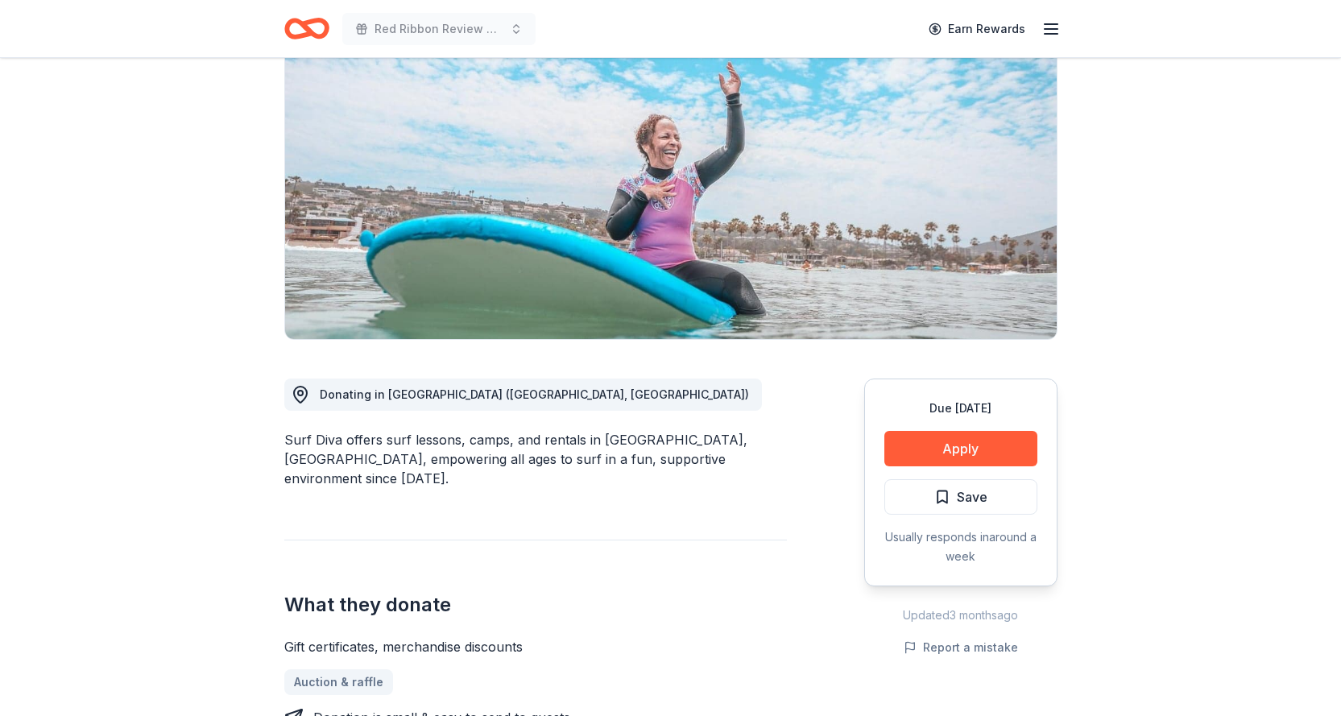
scroll to position [161, 0]
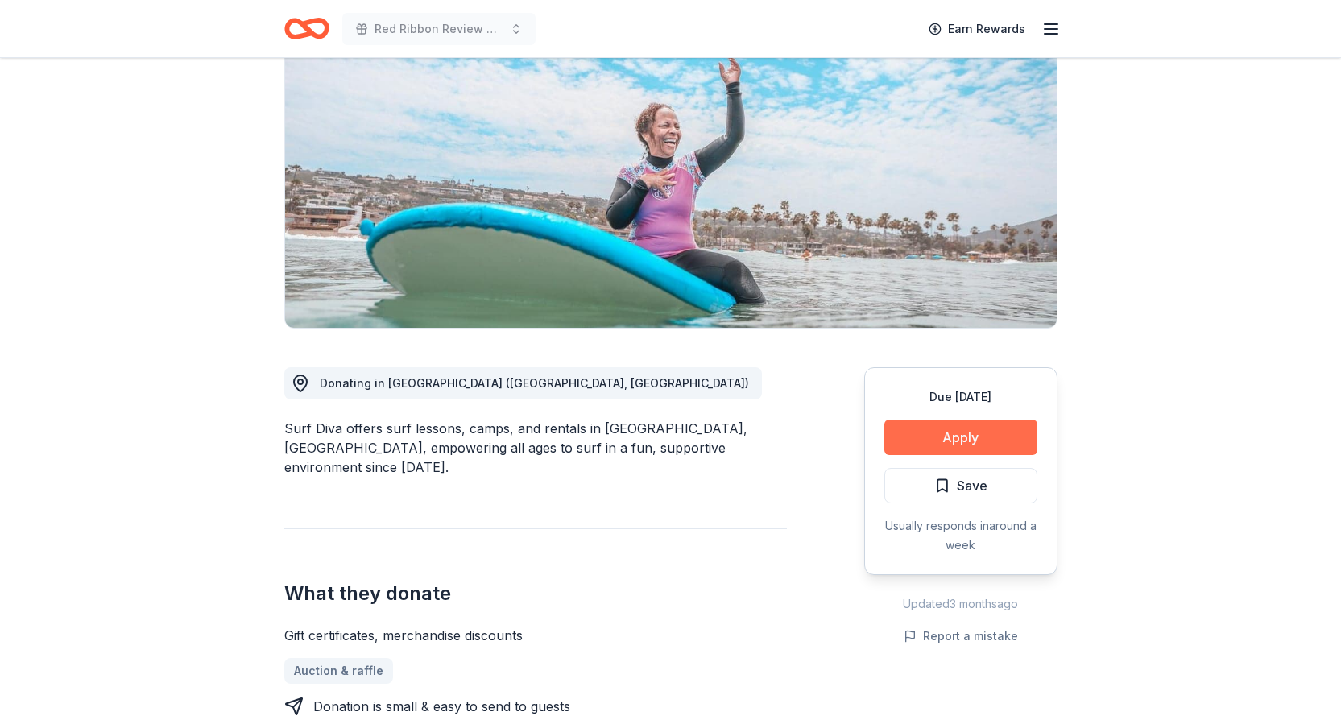
click at [945, 434] on button "Apply" at bounding box center [961, 437] width 153 height 35
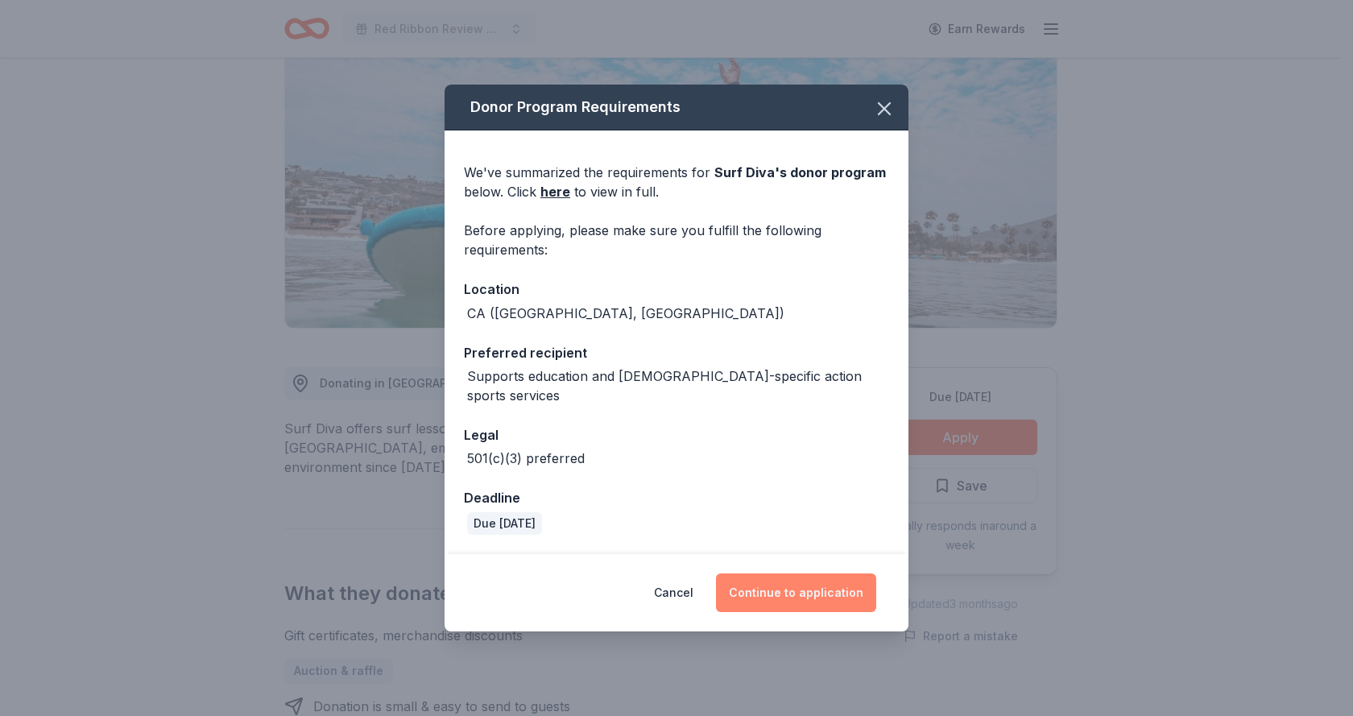
click at [825, 580] on button "Continue to application" at bounding box center [796, 593] width 160 height 39
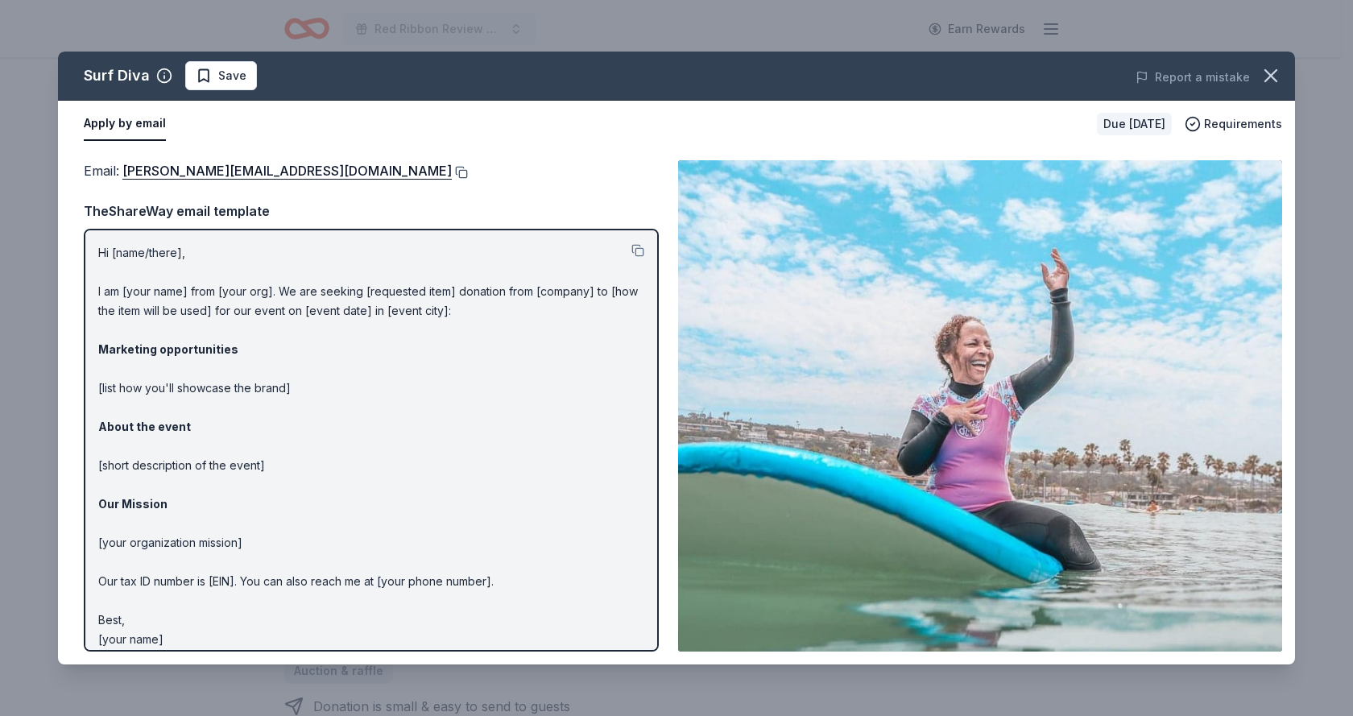
click at [452, 169] on button at bounding box center [460, 172] width 16 height 13
click at [1224, 126] on span "Requirements" at bounding box center [1243, 123] width 78 height 19
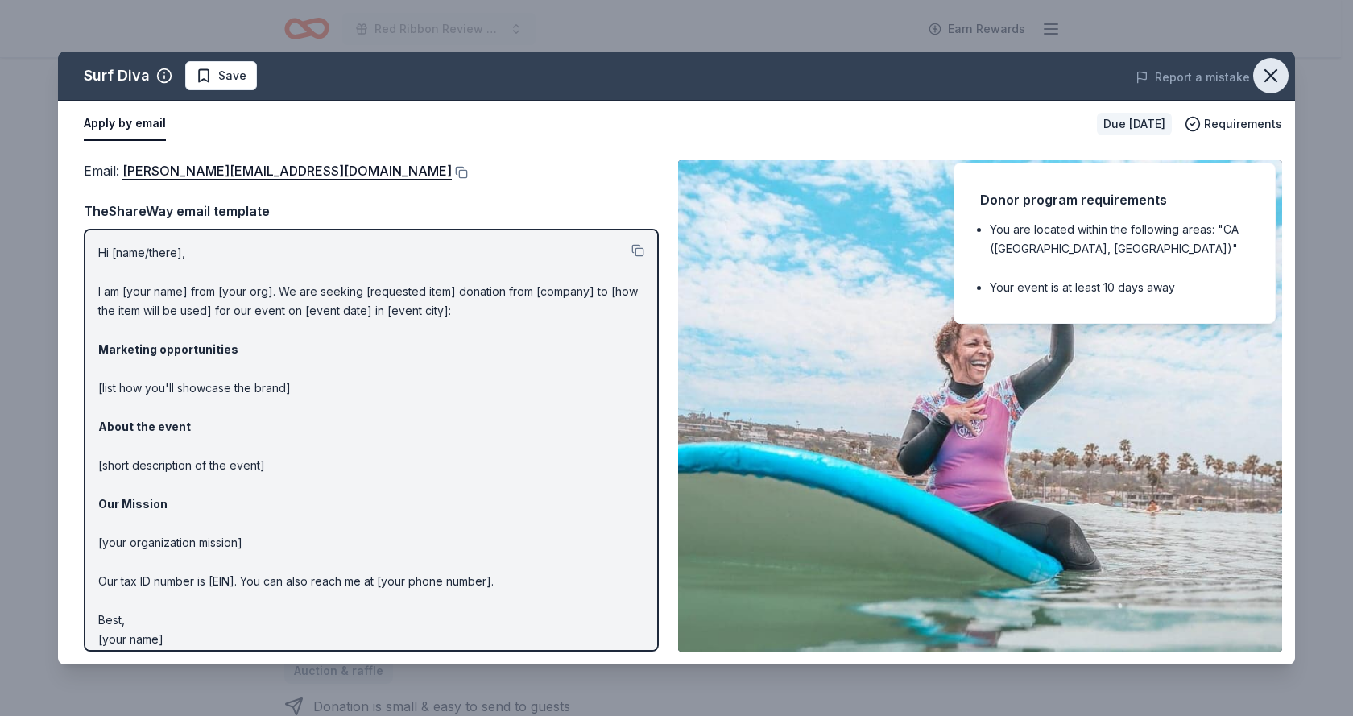
click at [1275, 74] on icon "button" at bounding box center [1271, 75] width 23 height 23
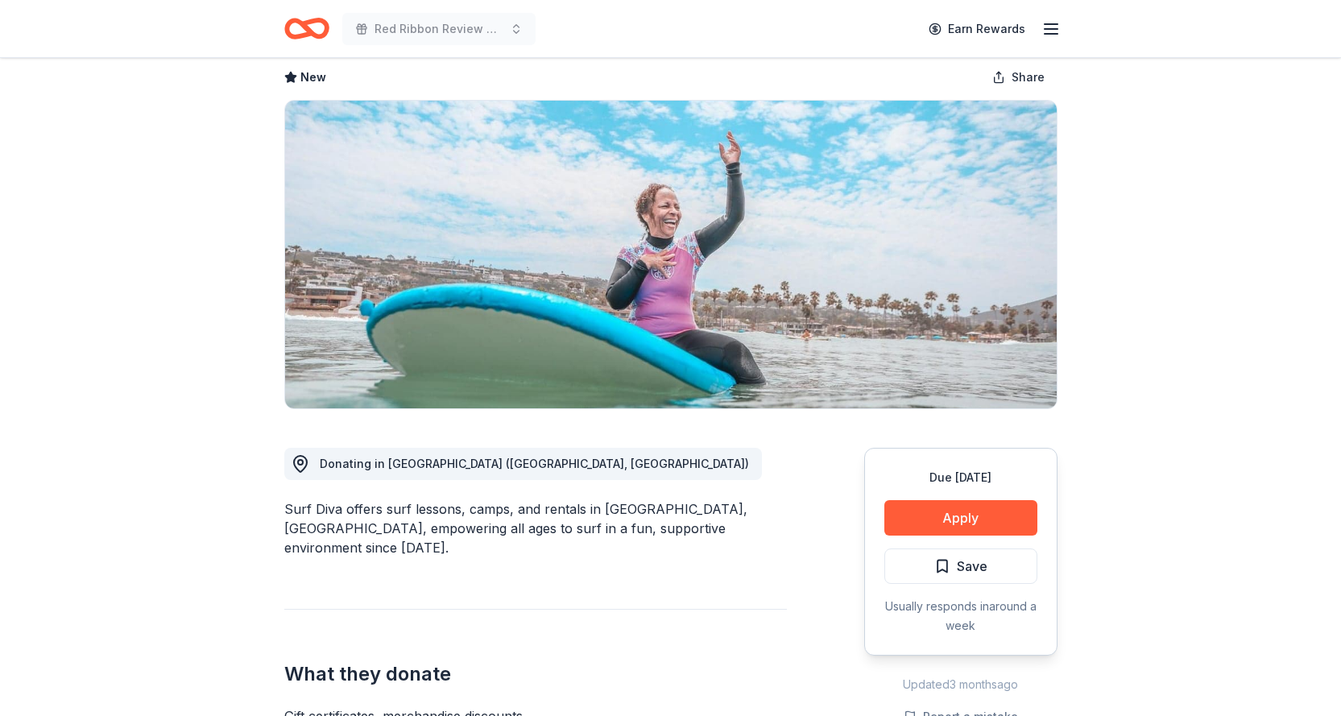
scroll to position [0, 0]
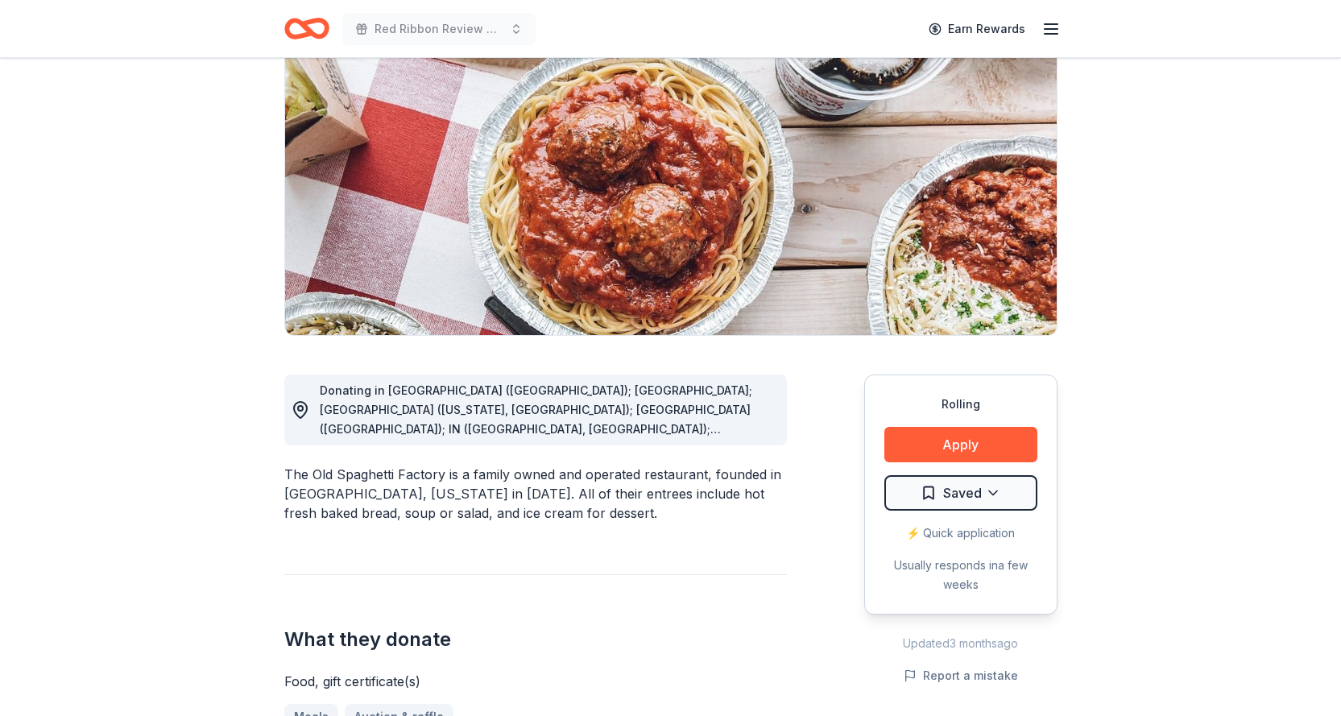
scroll to position [161, 0]
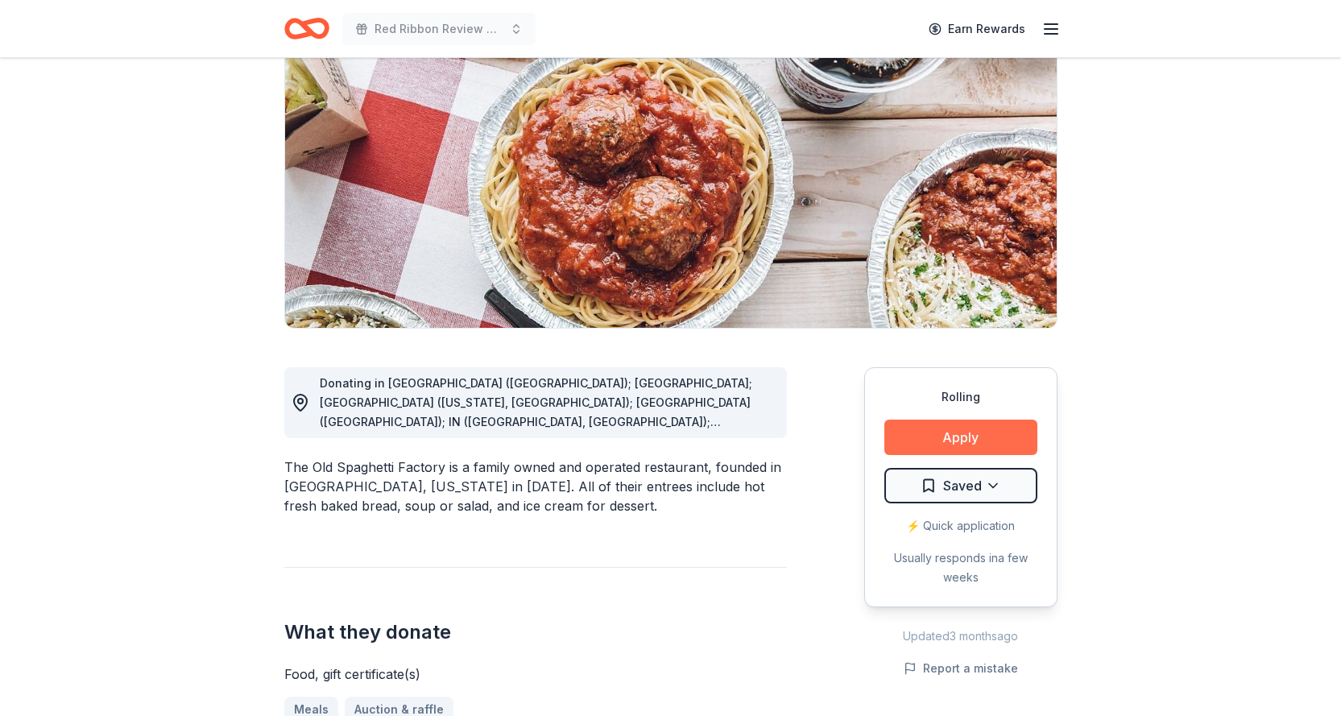
click at [976, 441] on button "Apply" at bounding box center [961, 437] width 153 height 35
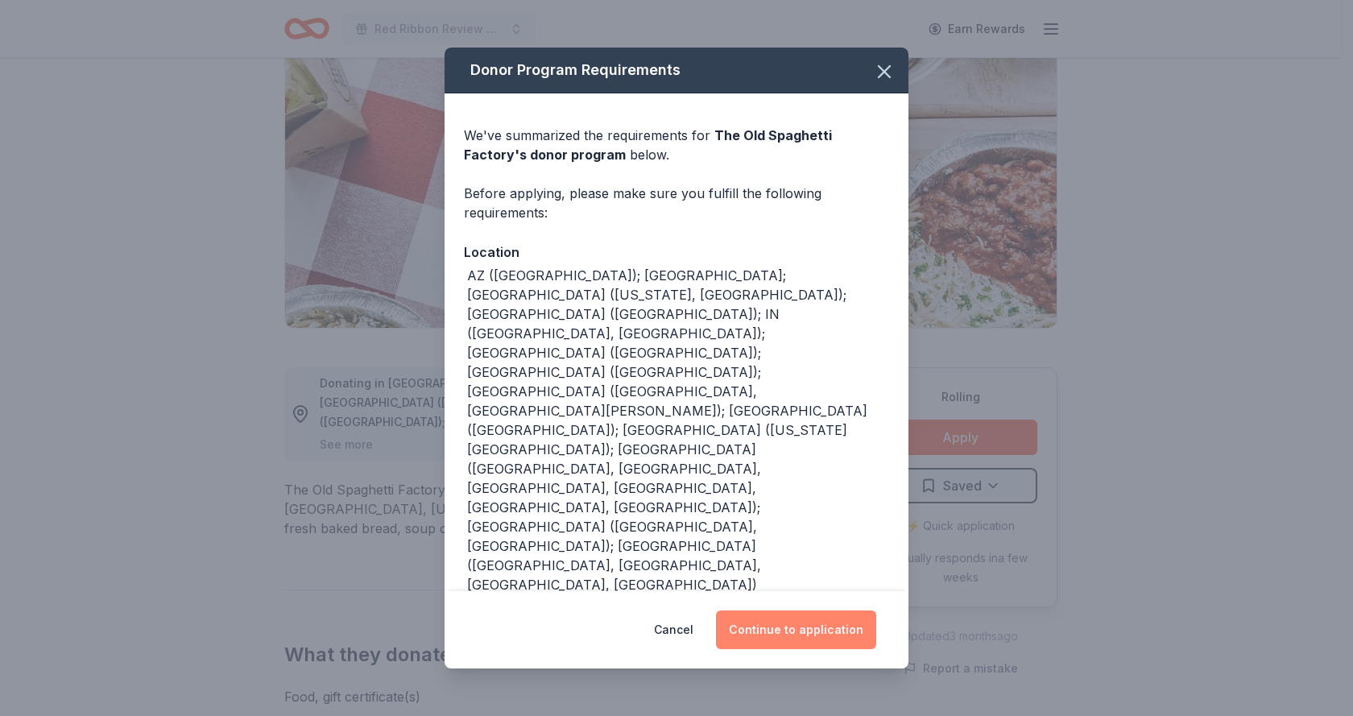
click at [821, 611] on button "Continue to application" at bounding box center [796, 630] width 160 height 39
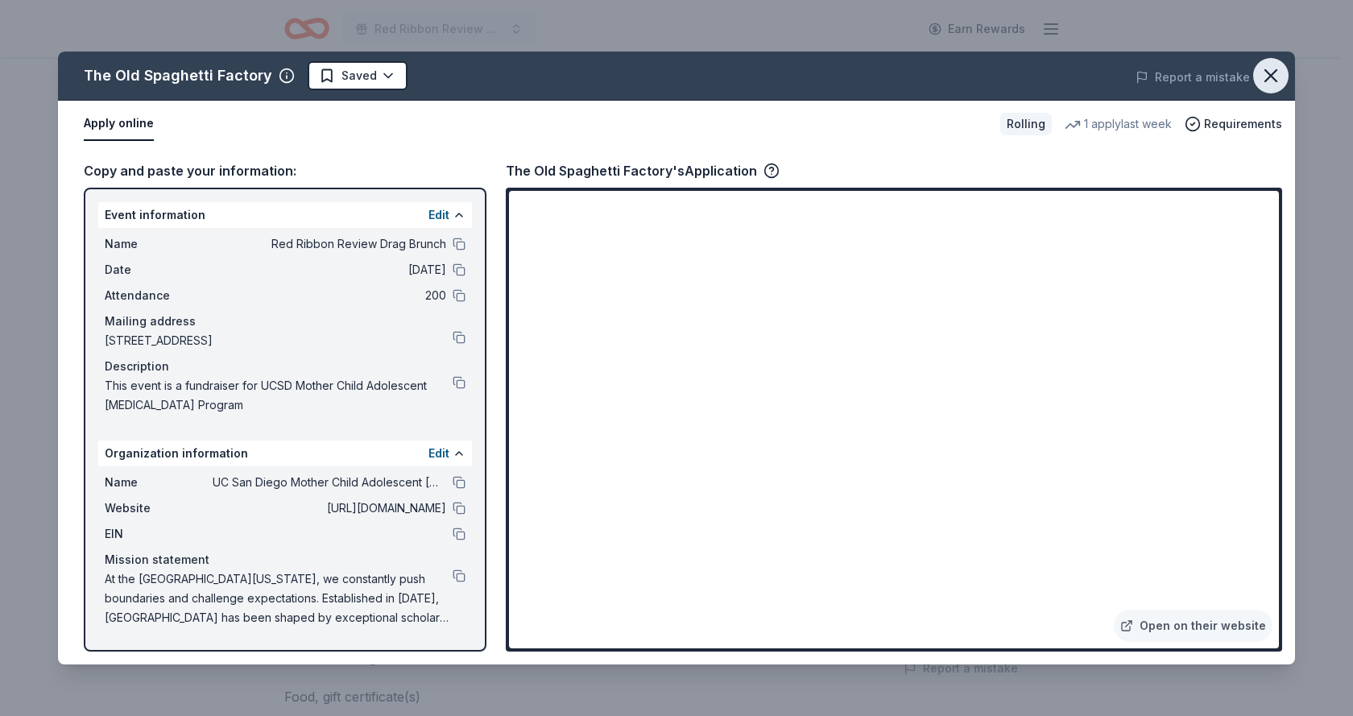
click at [1271, 68] on icon "button" at bounding box center [1271, 75] width 23 height 23
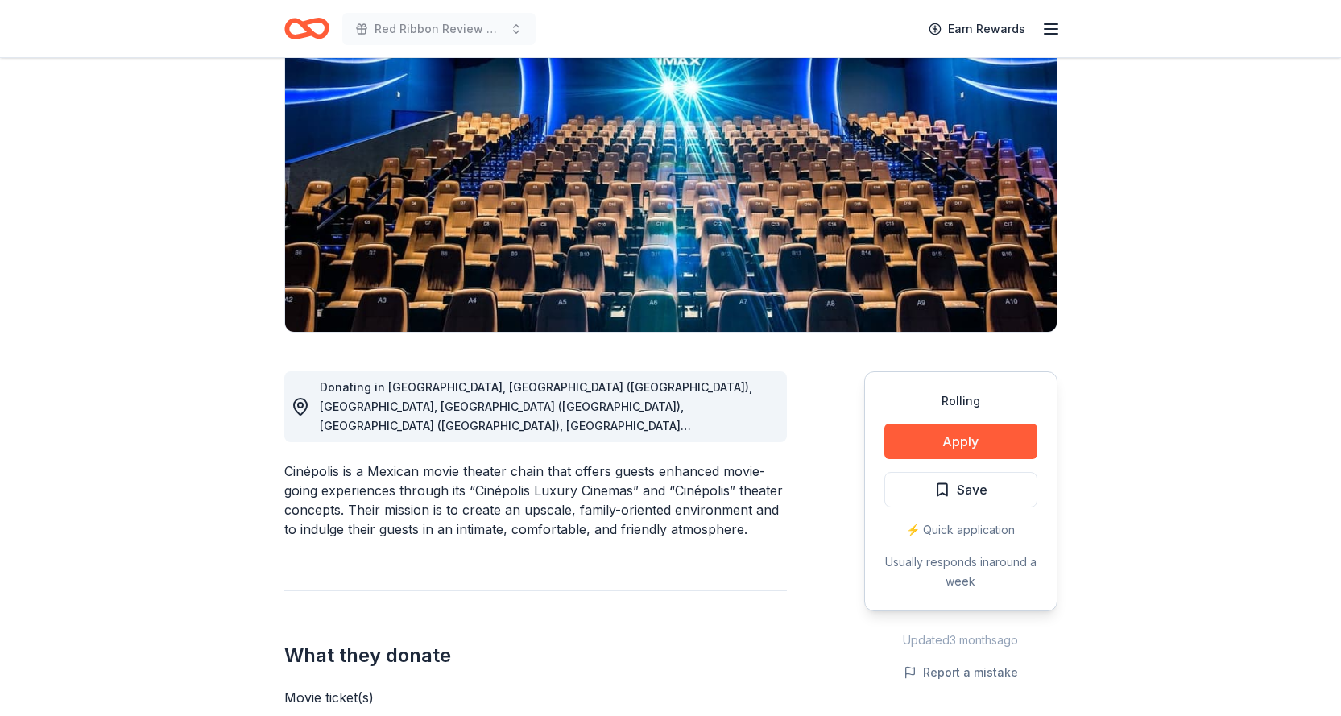
scroll to position [161, 0]
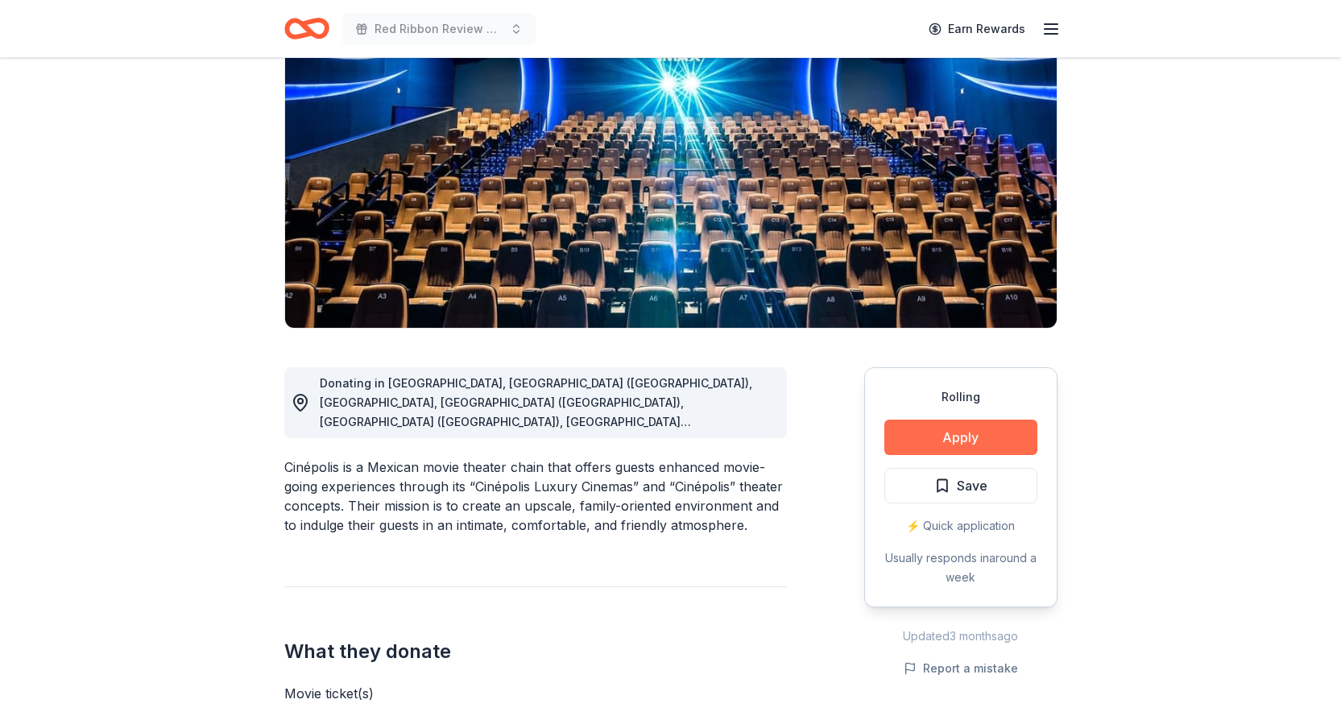
click at [964, 435] on button "Apply" at bounding box center [961, 437] width 153 height 35
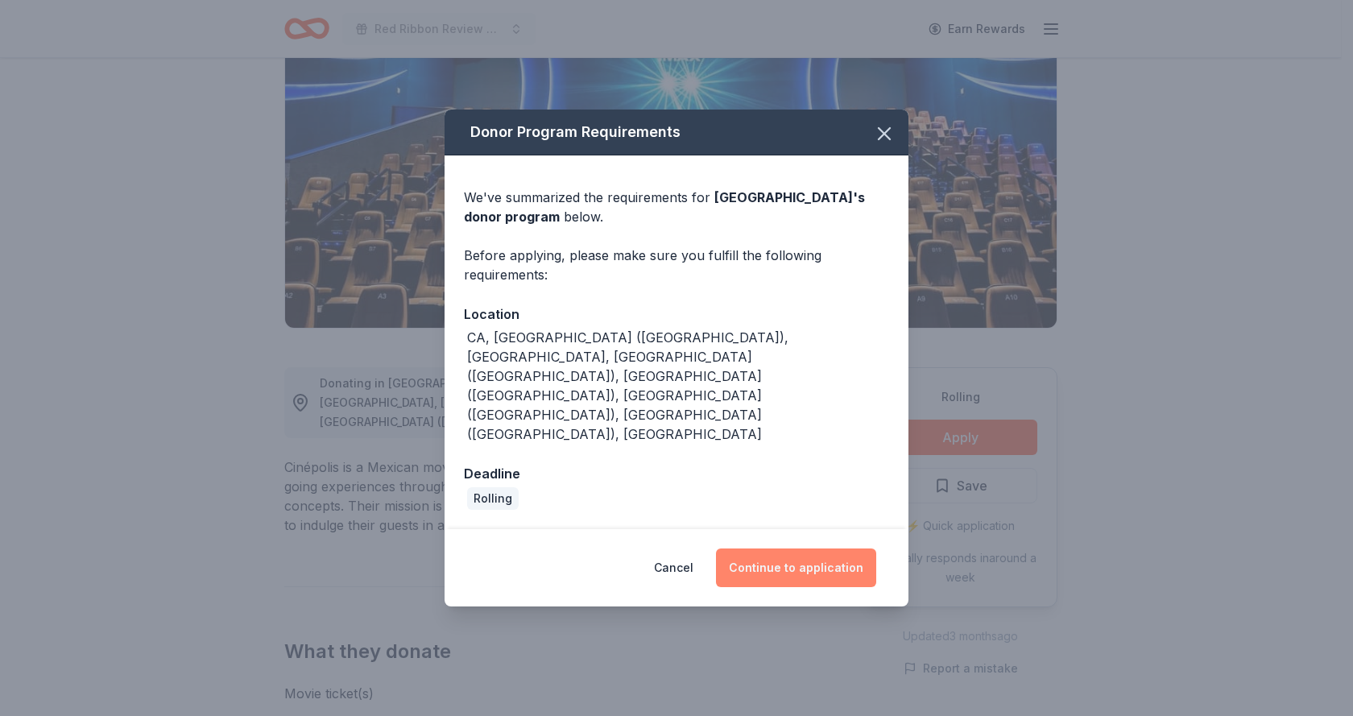
click at [797, 549] on button "Continue to application" at bounding box center [796, 568] width 160 height 39
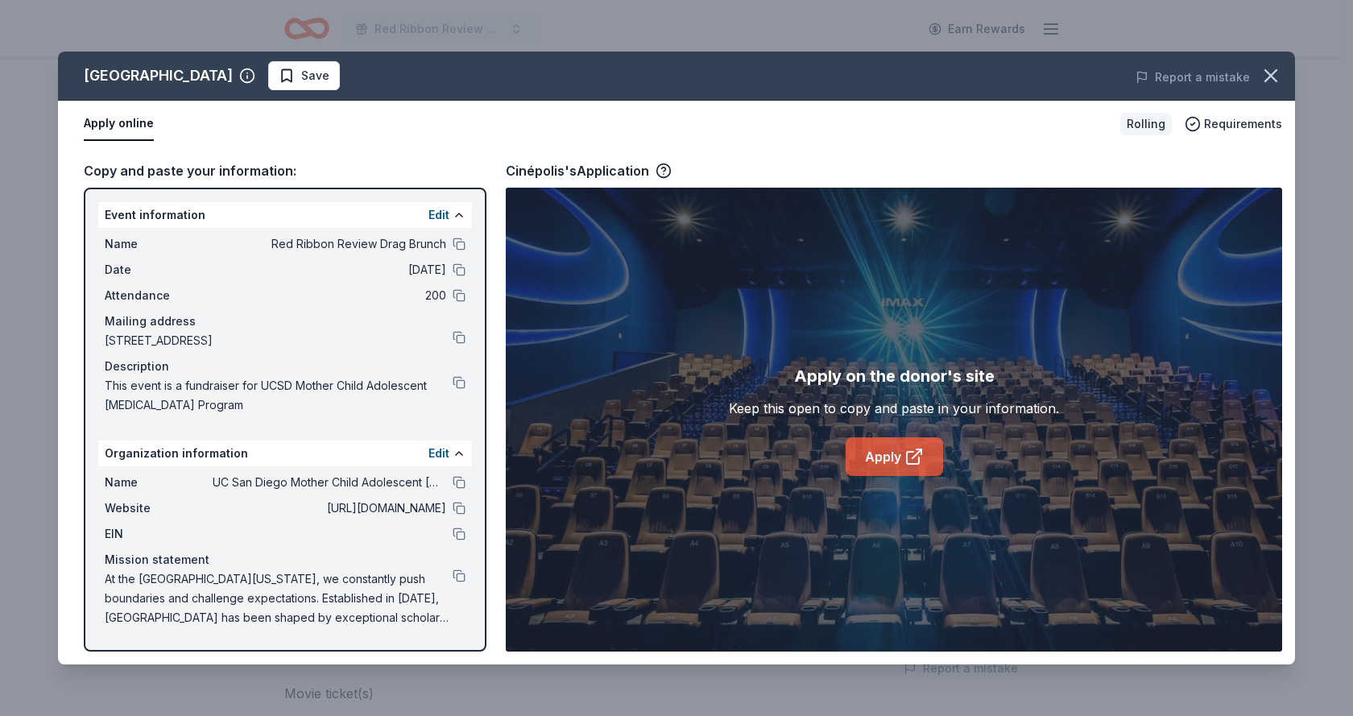
click at [891, 443] on link "Apply" at bounding box center [894, 456] width 97 height 39
click at [301, 73] on span "Save" at bounding box center [315, 75] width 28 height 19
click at [1272, 75] on icon "button" at bounding box center [1271, 75] width 11 height 11
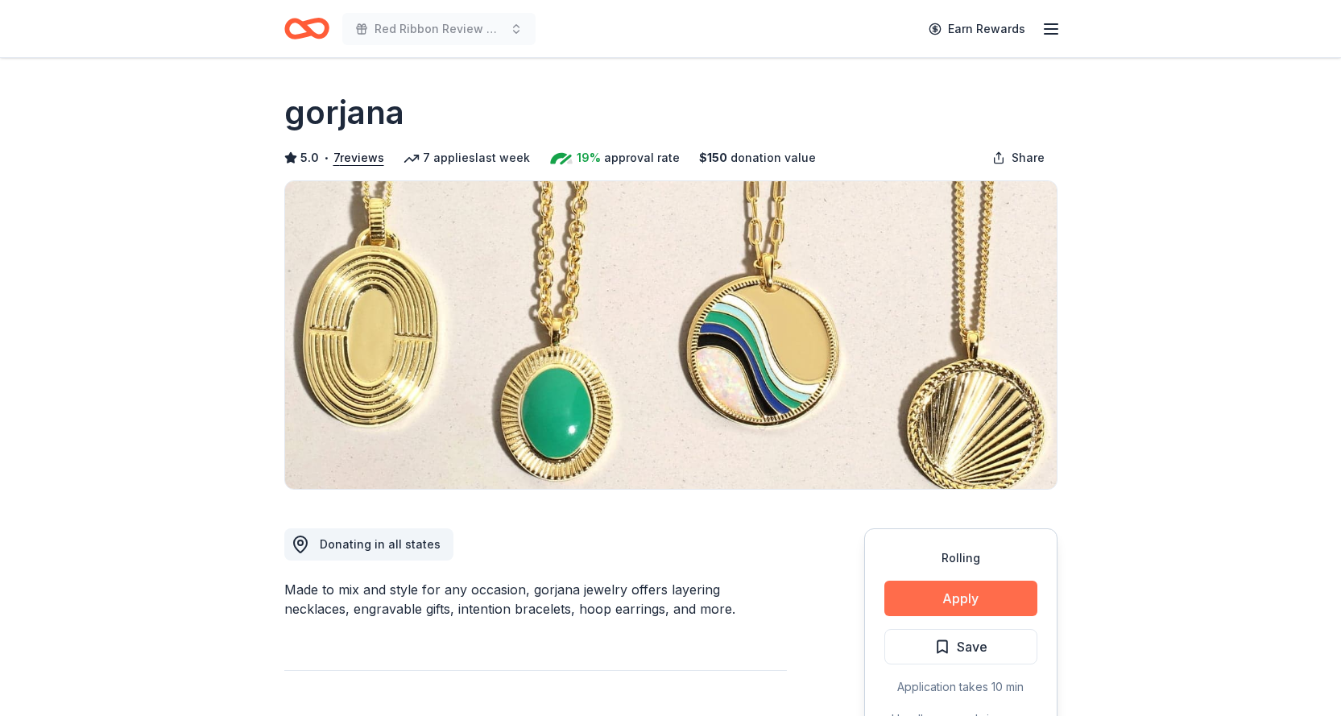
click at [985, 594] on button "Apply" at bounding box center [961, 598] width 153 height 35
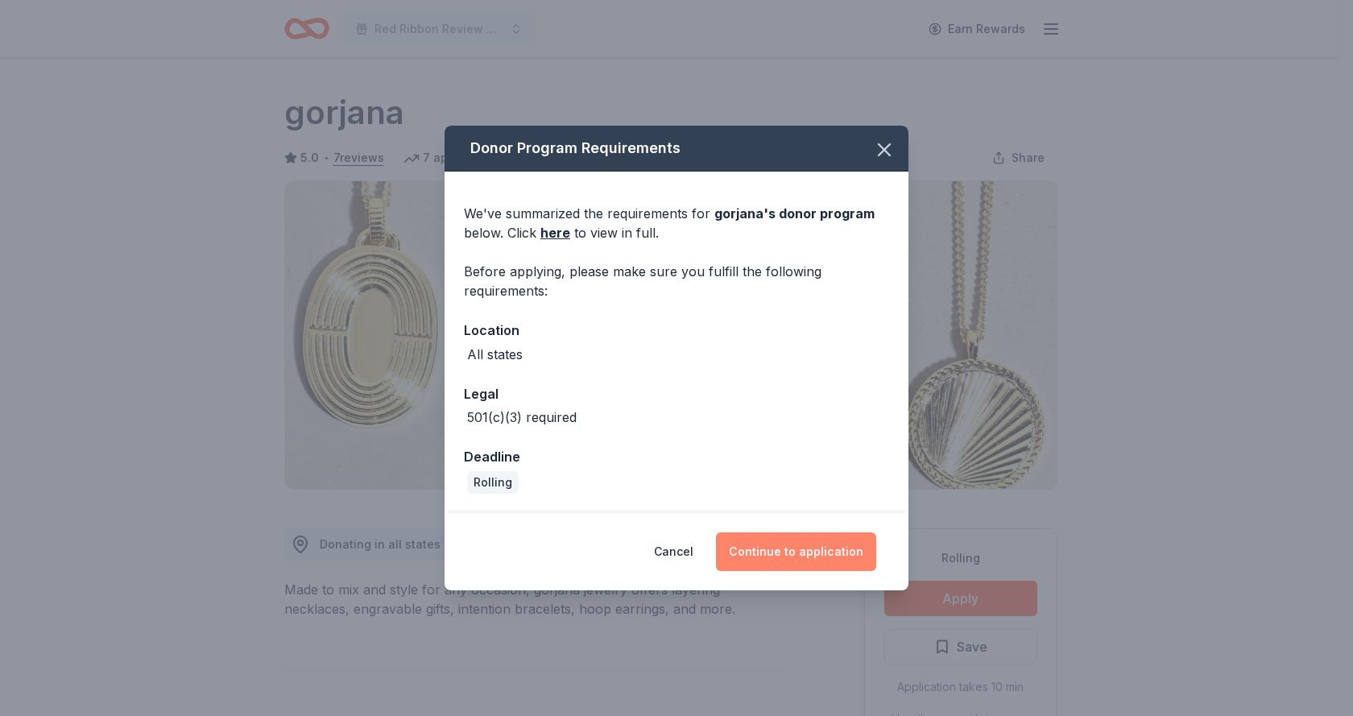
click at [795, 545] on button "Continue to application" at bounding box center [796, 552] width 160 height 39
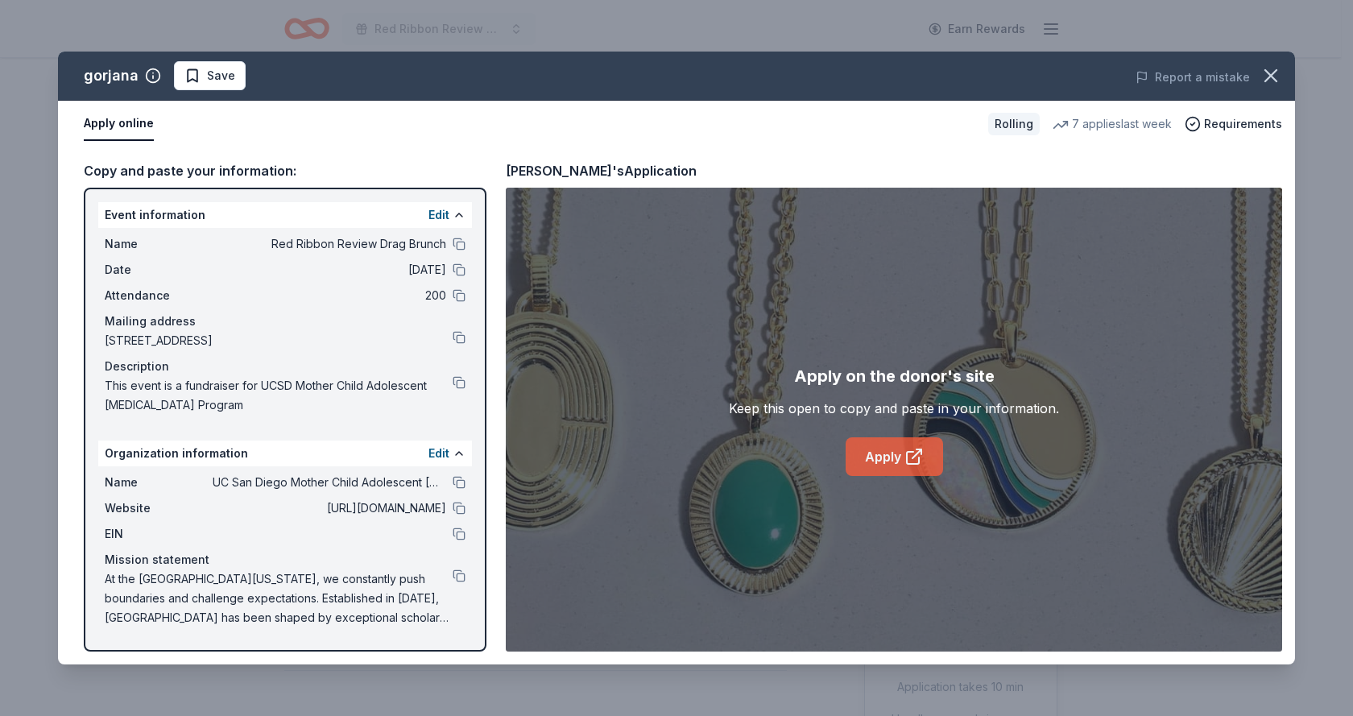
click at [888, 461] on link "Apply" at bounding box center [894, 456] width 97 height 39
click at [193, 71] on span "Save" at bounding box center [209, 75] width 51 height 19
click at [1271, 73] on icon "button" at bounding box center [1271, 75] width 23 height 23
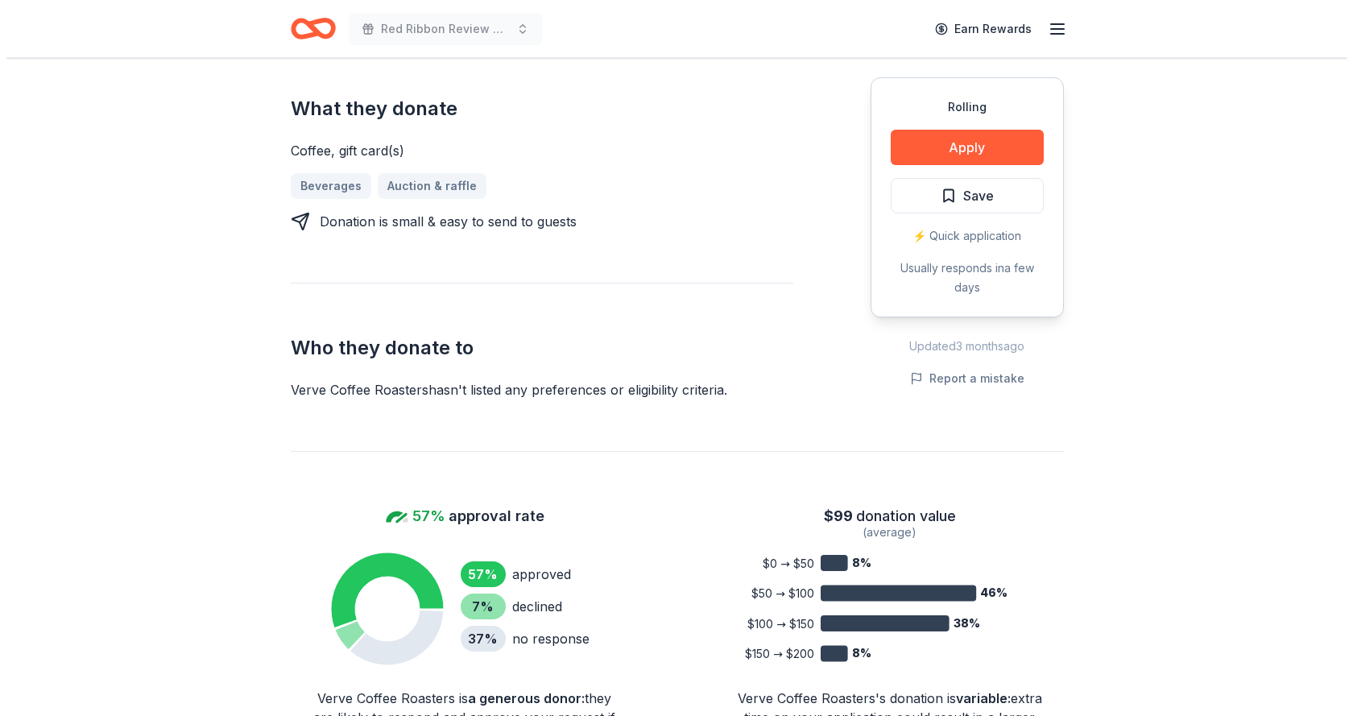
scroll to position [645, 0]
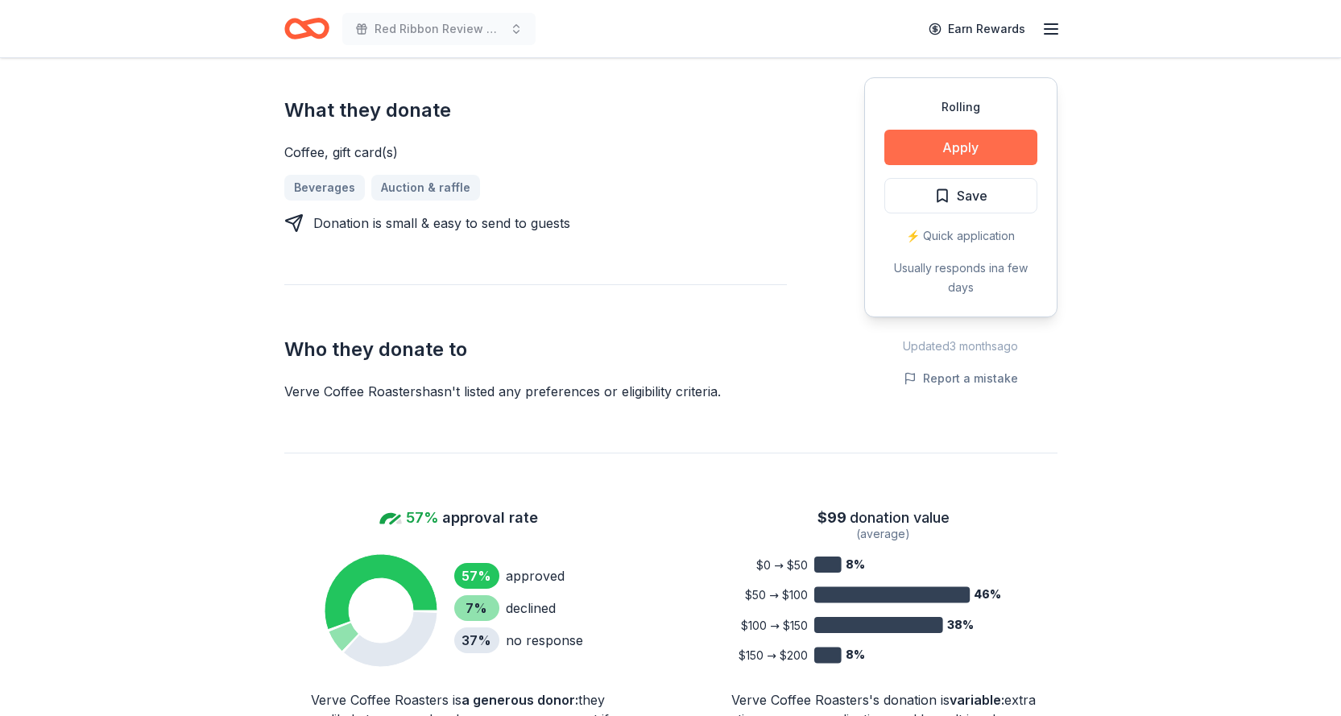
click at [962, 145] on button "Apply" at bounding box center [961, 147] width 153 height 35
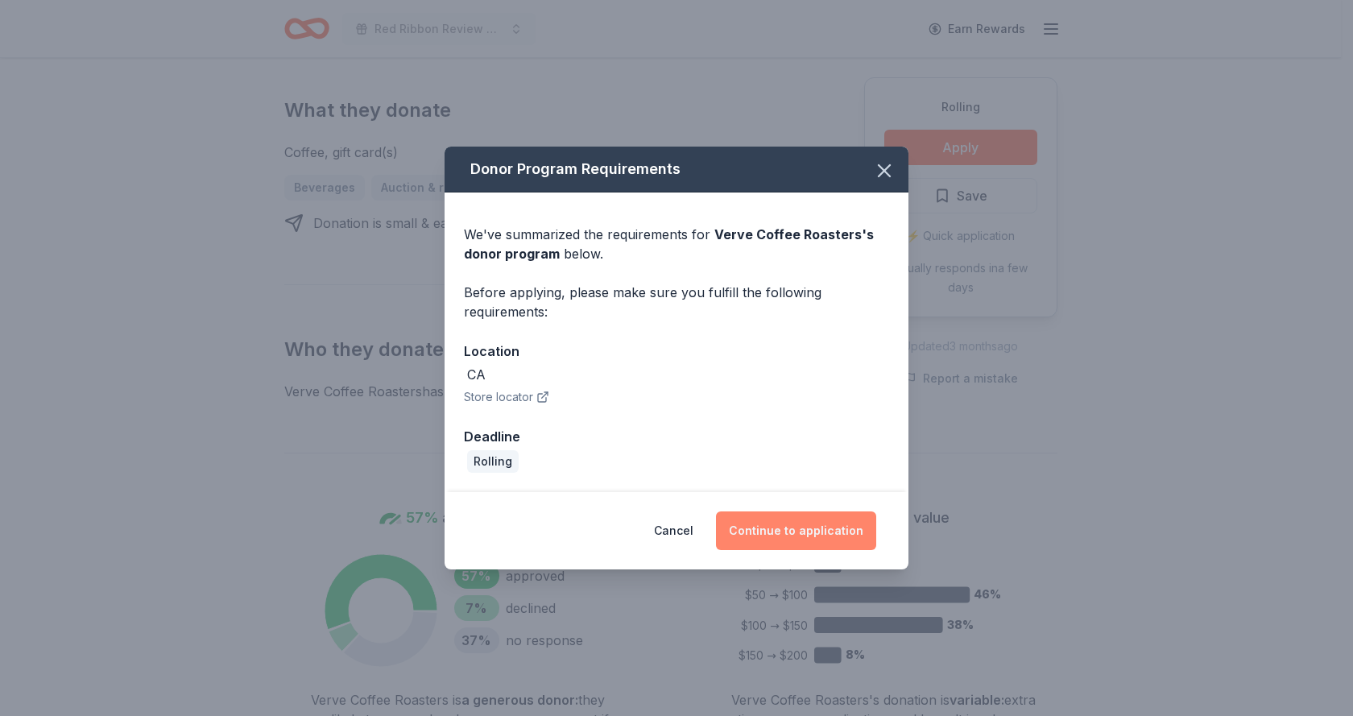
click at [829, 520] on button "Continue to application" at bounding box center [796, 531] width 160 height 39
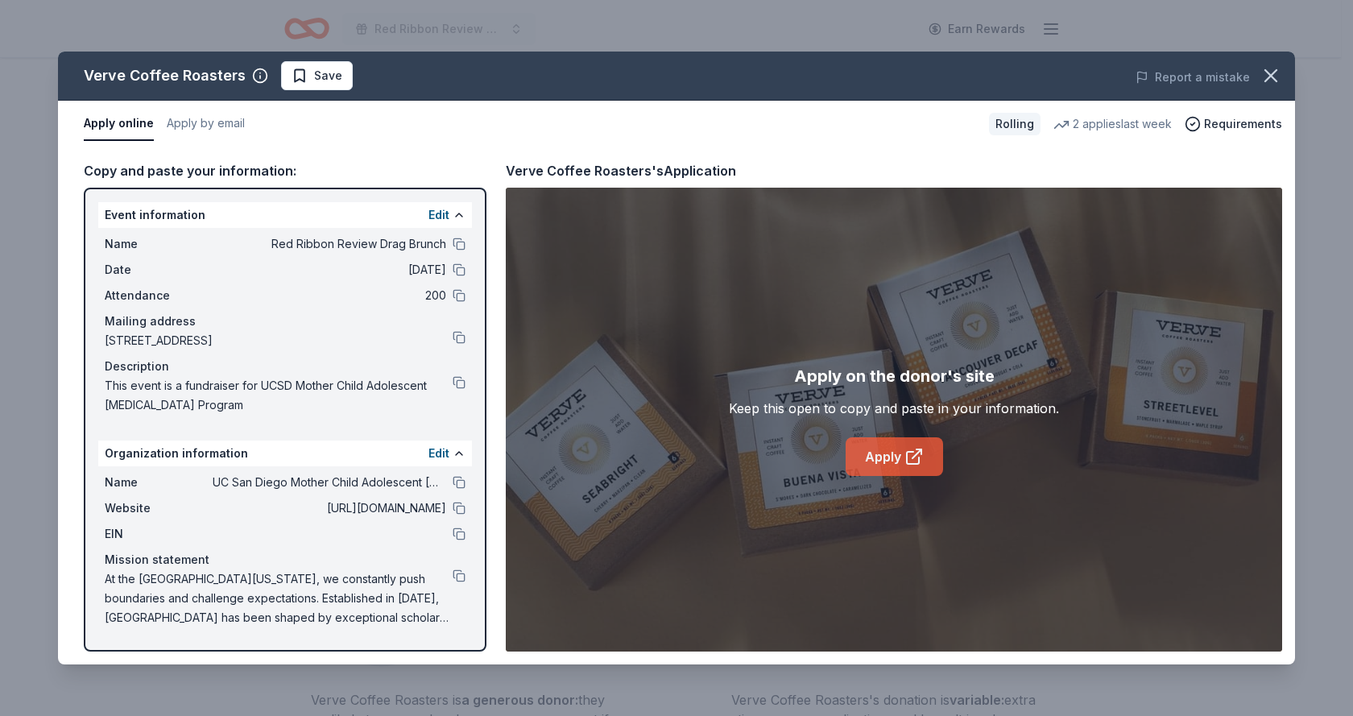
click at [891, 457] on link "Apply" at bounding box center [894, 456] width 97 height 39
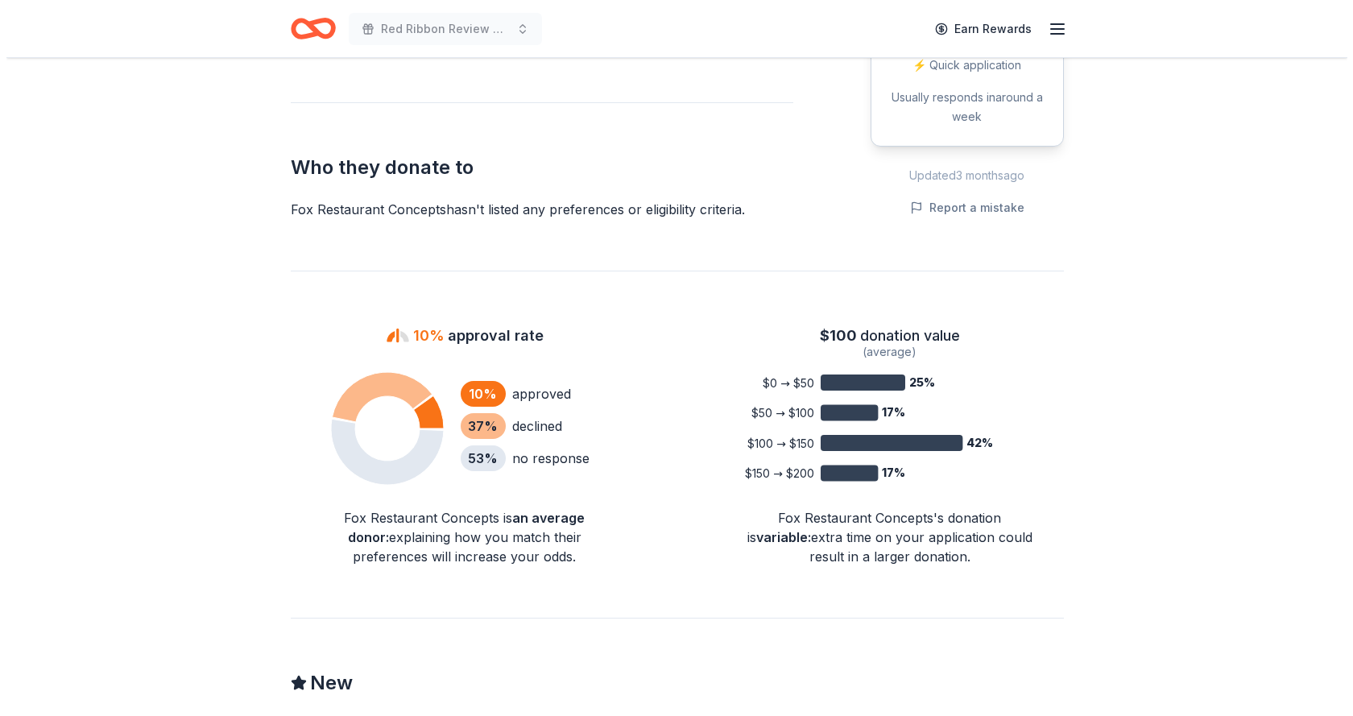
scroll to position [483, 0]
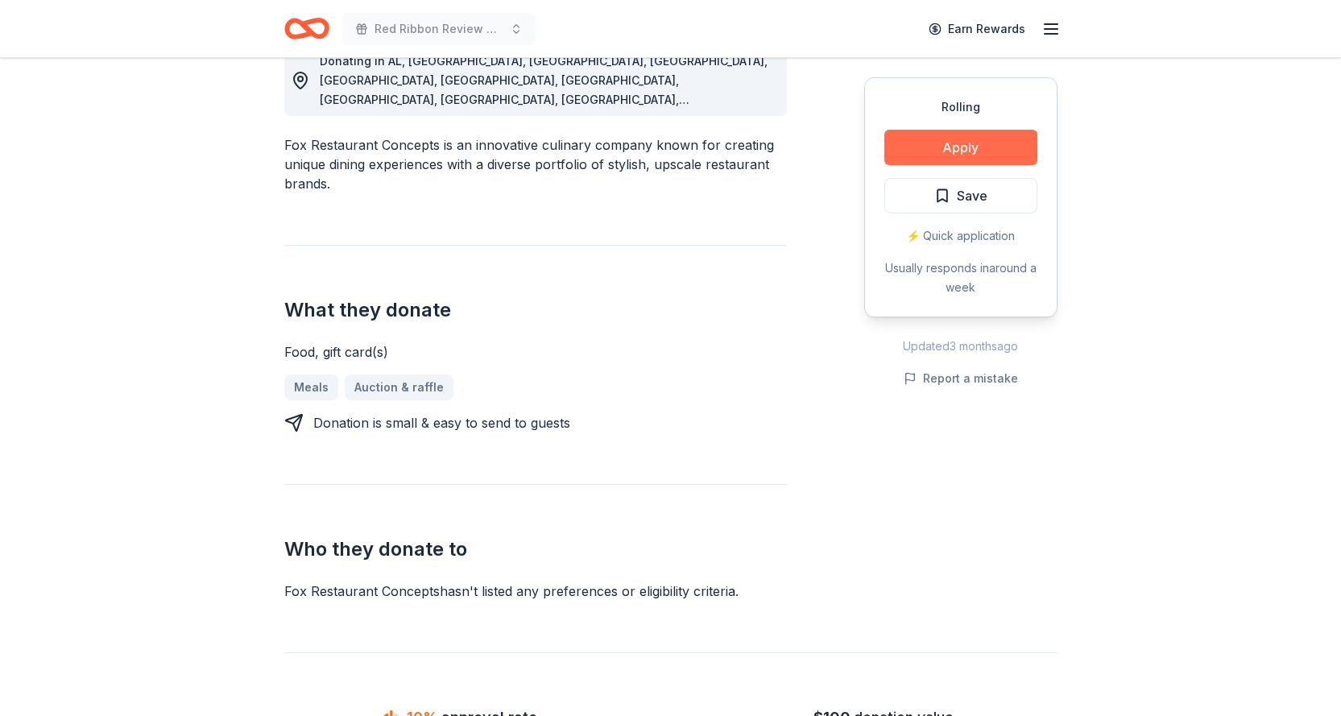
click at [923, 150] on button "Apply" at bounding box center [961, 147] width 153 height 35
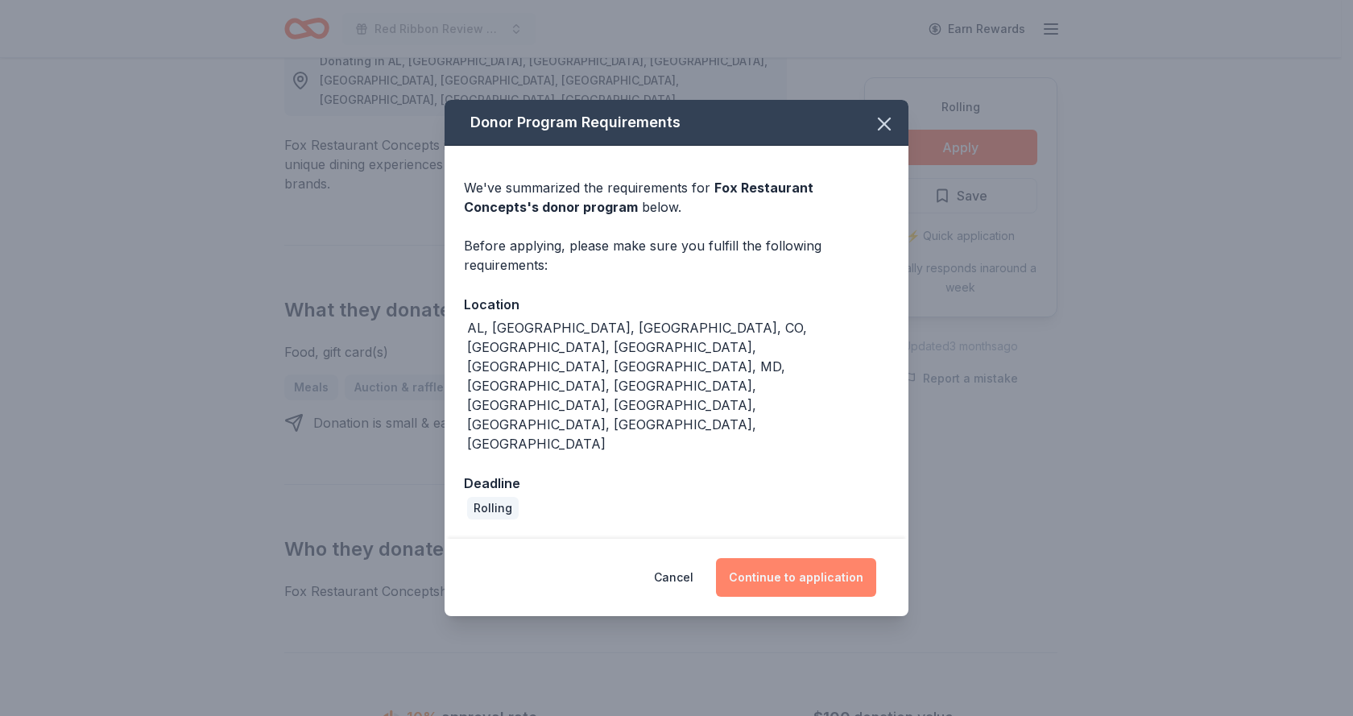
click at [806, 558] on button "Continue to application" at bounding box center [796, 577] width 160 height 39
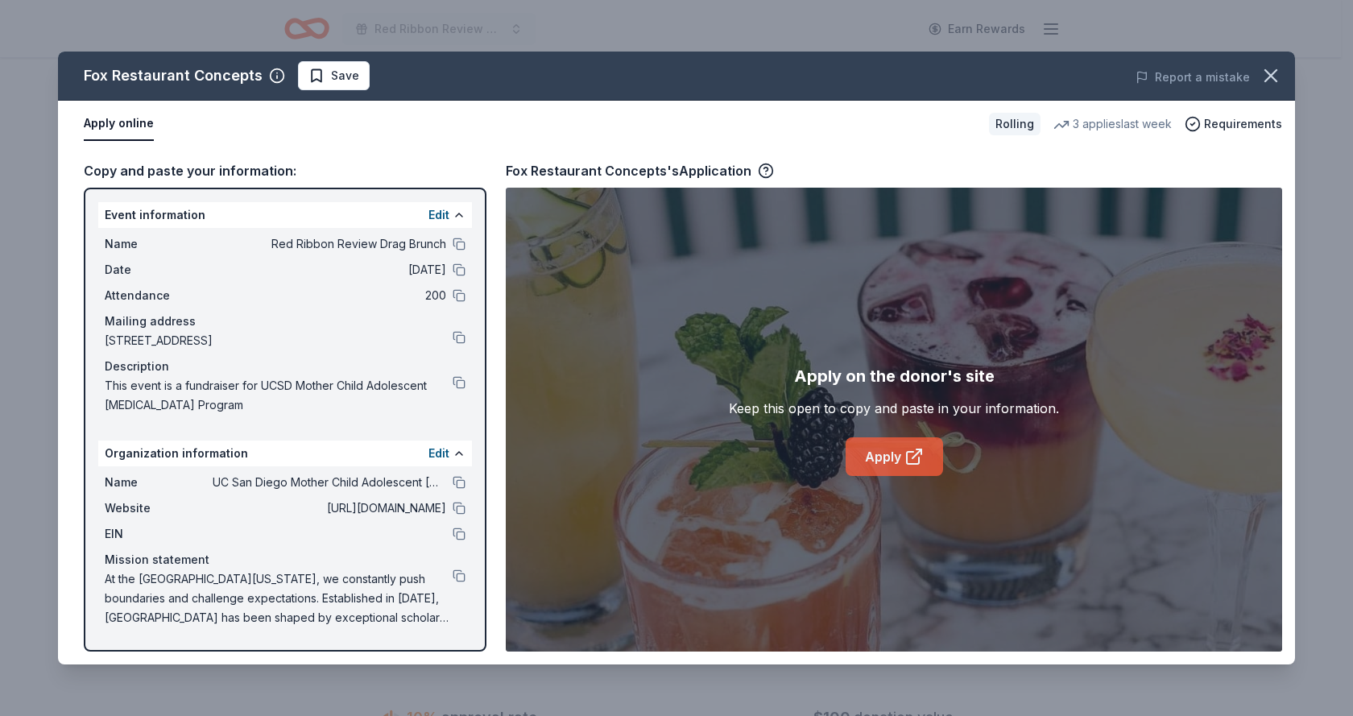
click at [889, 458] on link "Apply" at bounding box center [894, 456] width 97 height 39
click at [885, 466] on link "Apply" at bounding box center [894, 456] width 97 height 39
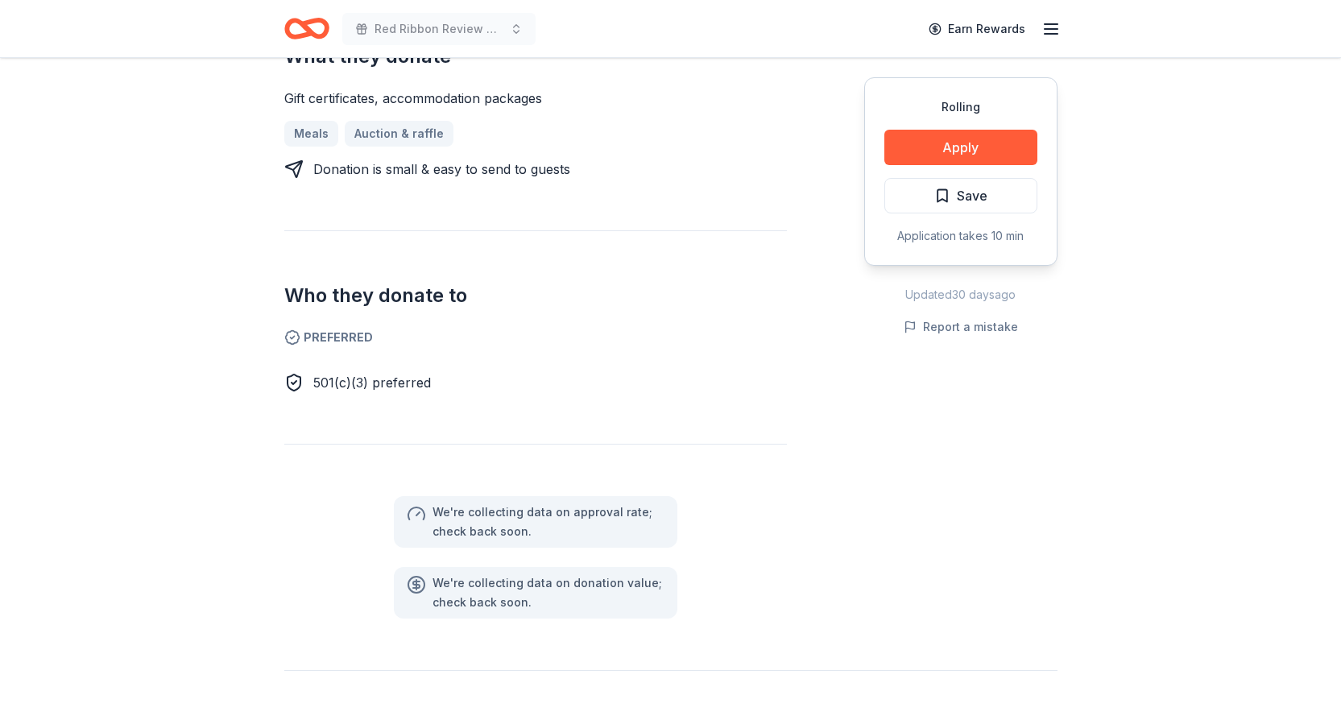
scroll to position [564, 0]
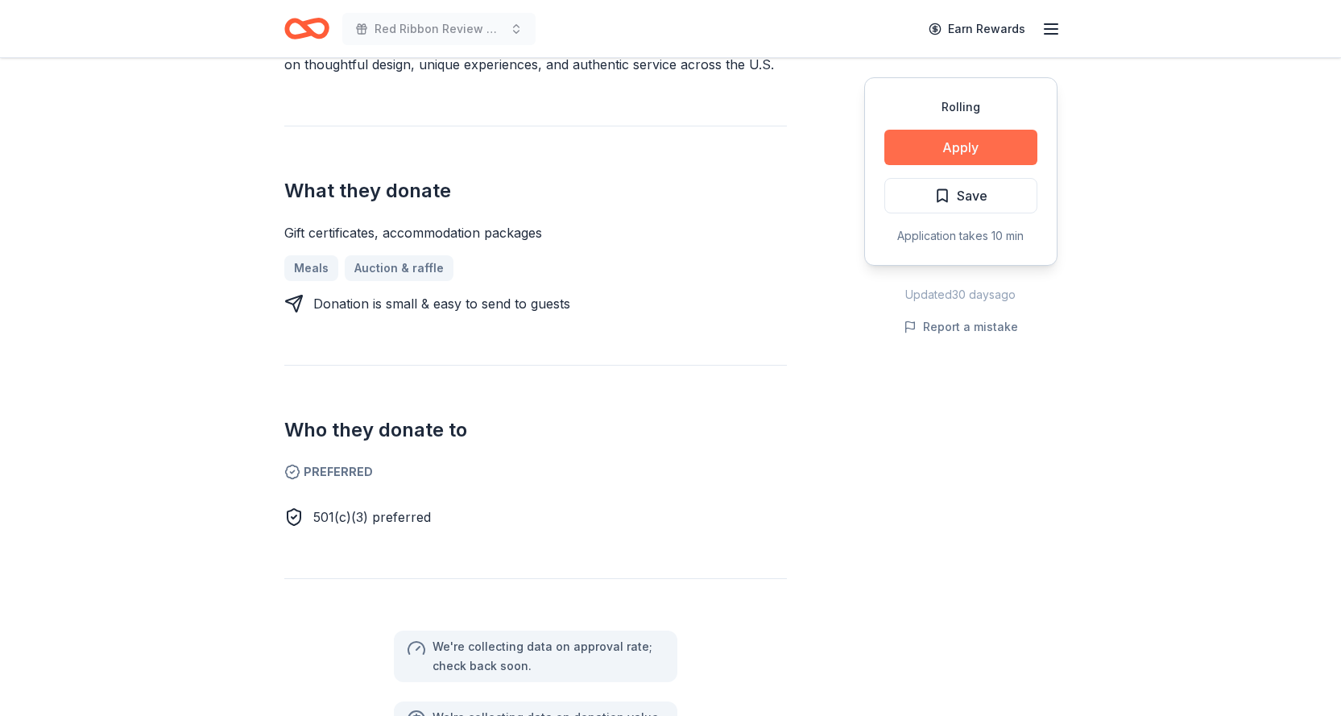
click at [998, 147] on button "Apply" at bounding box center [961, 147] width 153 height 35
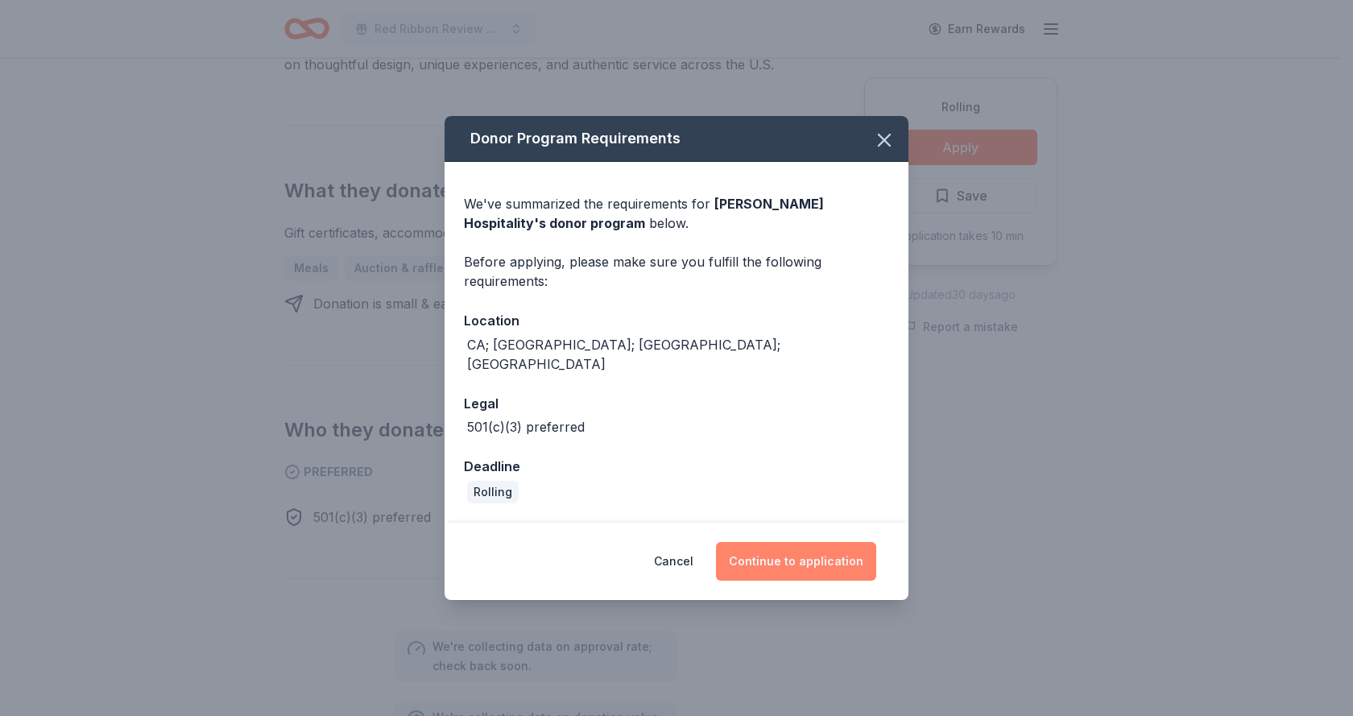
click at [812, 546] on button "Continue to application" at bounding box center [796, 561] width 160 height 39
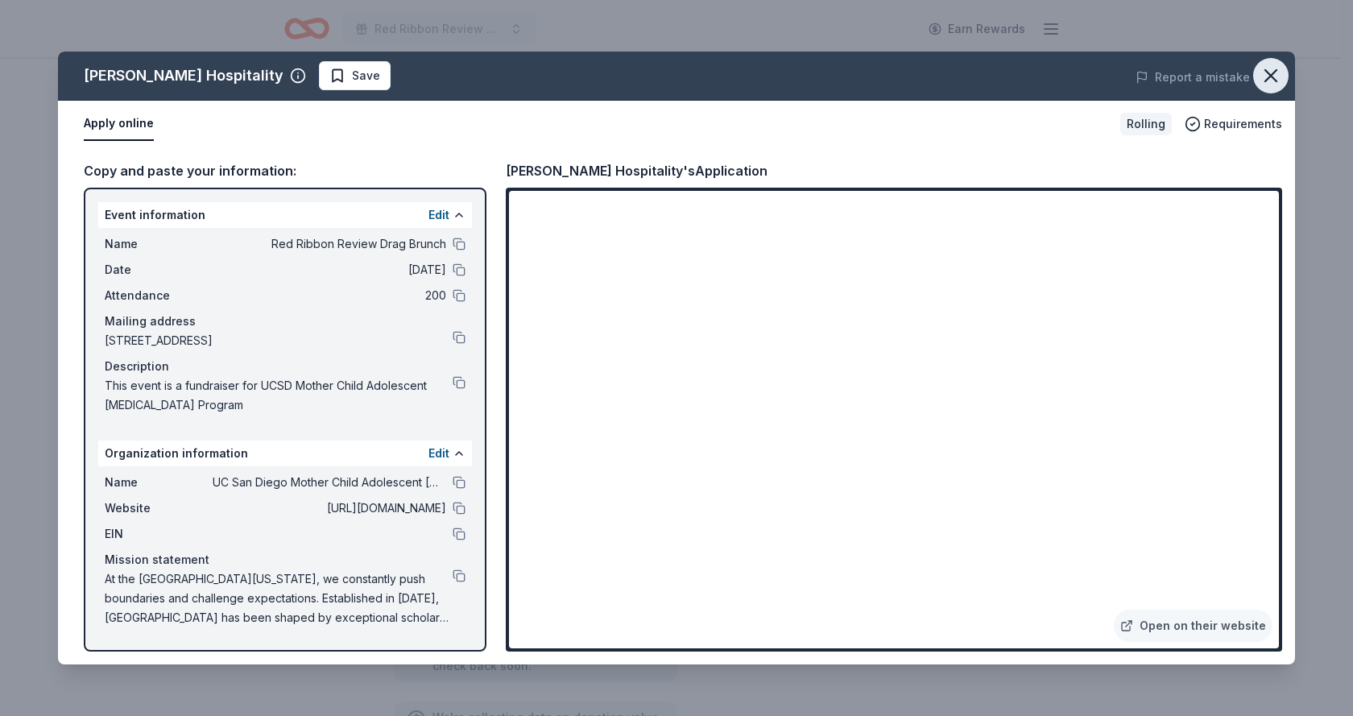
click at [1275, 72] on icon "button" at bounding box center [1271, 75] width 11 height 11
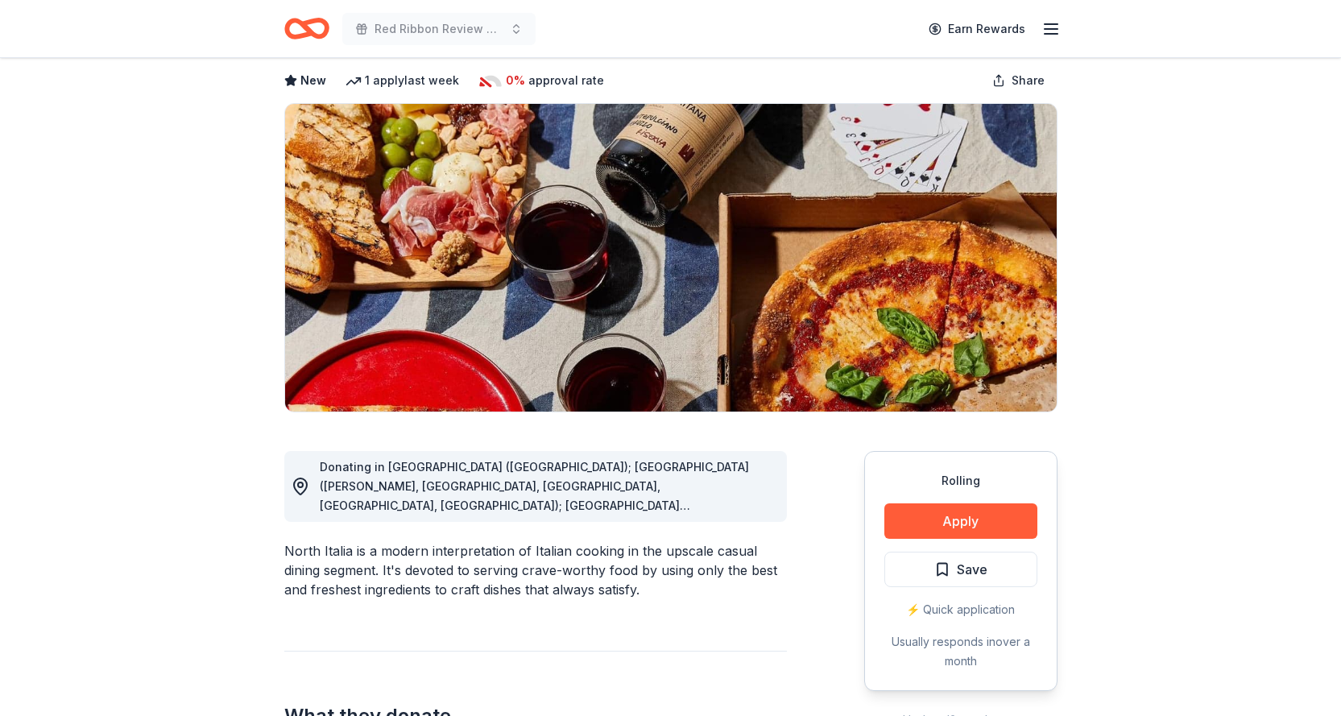
scroll to position [81, 0]
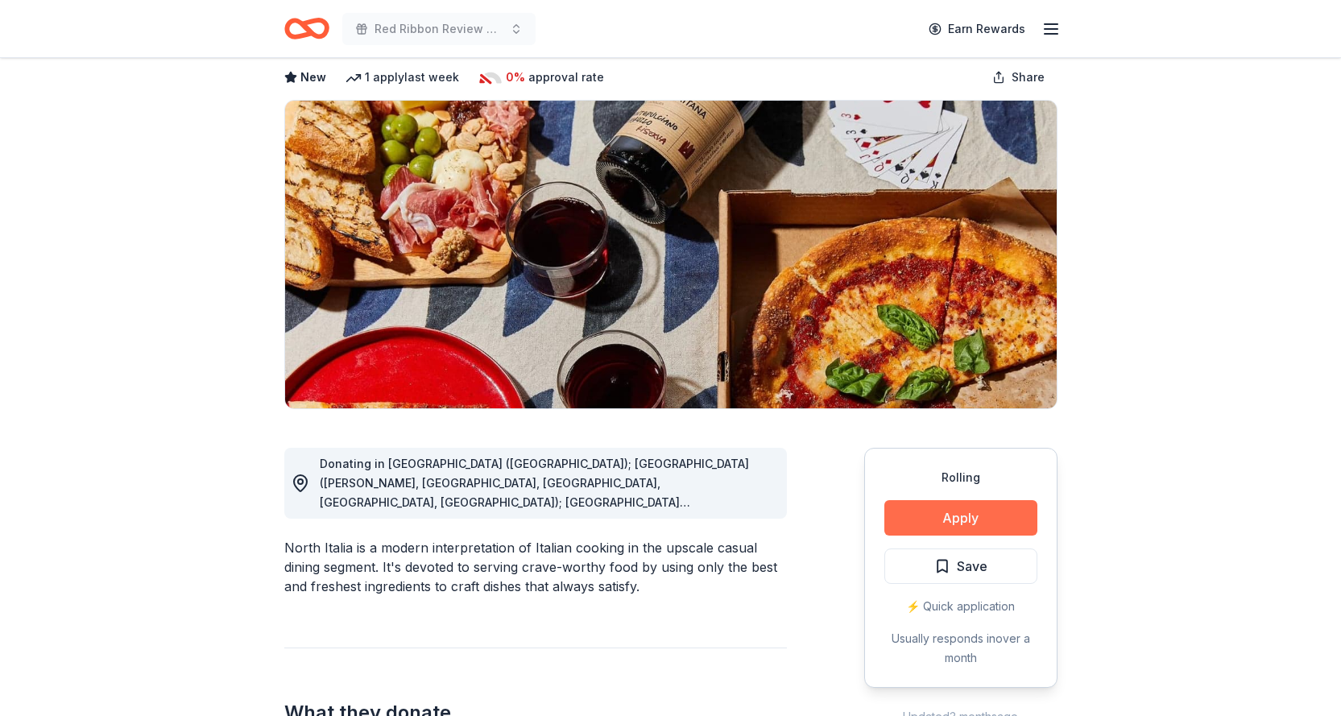
click at [947, 515] on button "Apply" at bounding box center [961, 517] width 153 height 35
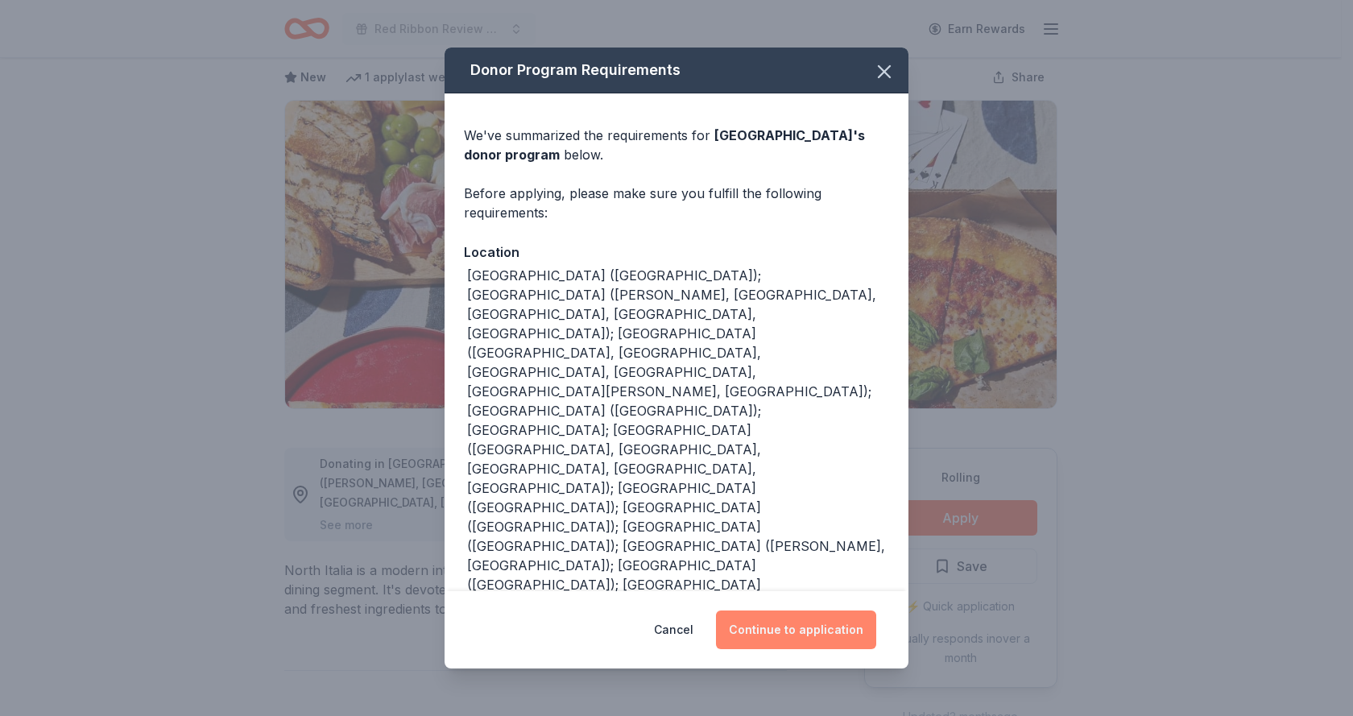
click at [808, 611] on button "Continue to application" at bounding box center [796, 630] width 160 height 39
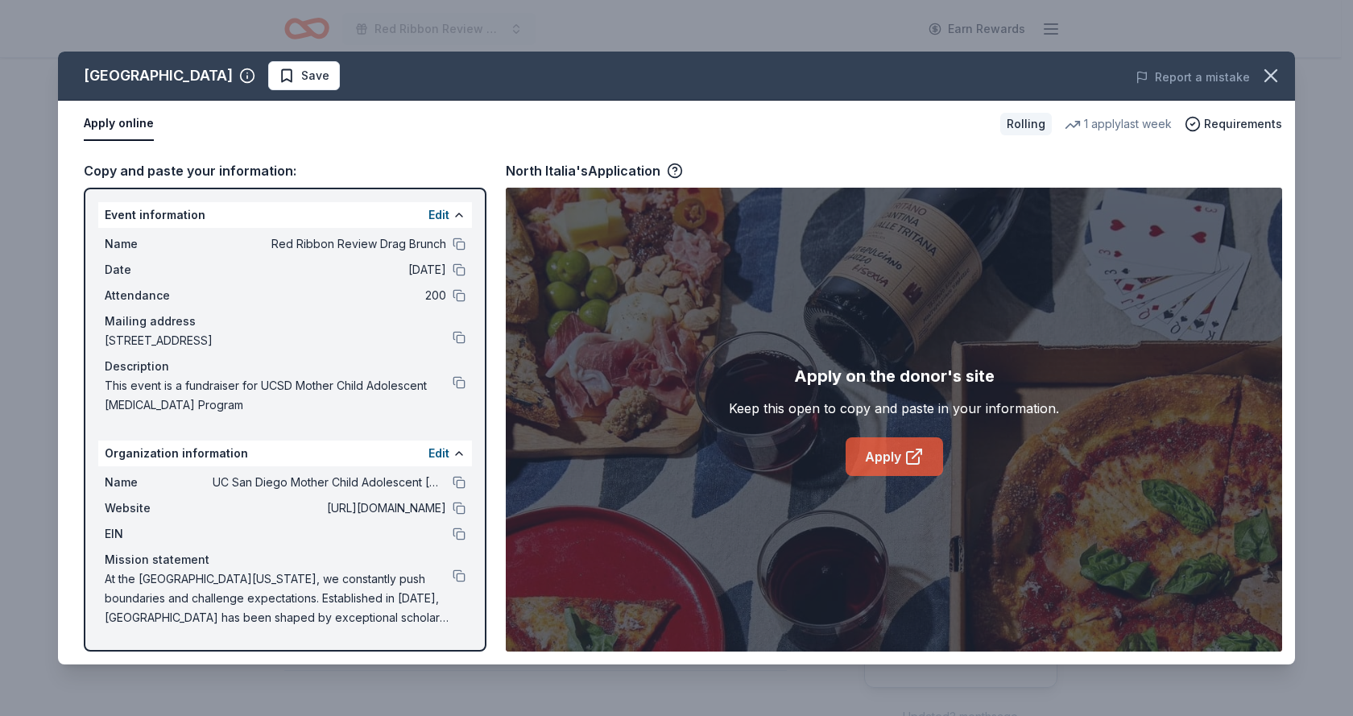
click at [887, 454] on link "Apply" at bounding box center [894, 456] width 97 height 39
click at [1270, 70] on icon "button" at bounding box center [1271, 75] width 23 height 23
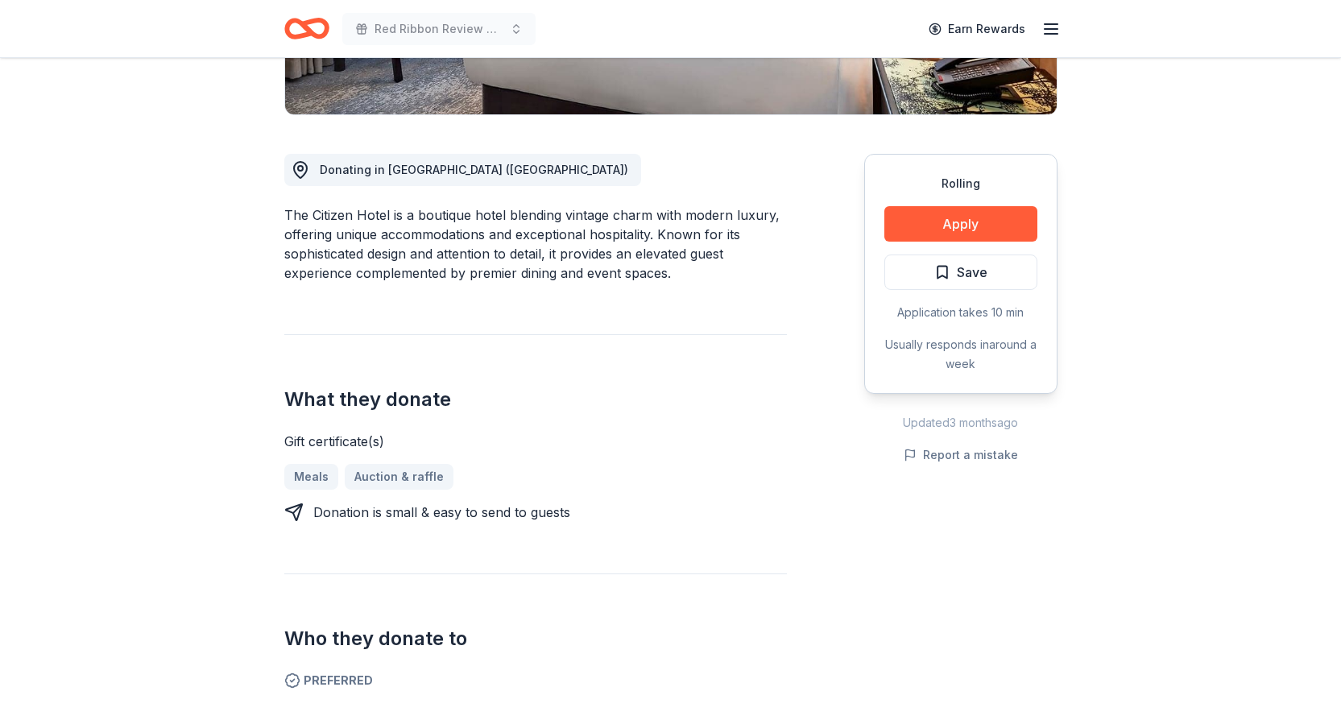
scroll to position [322, 0]
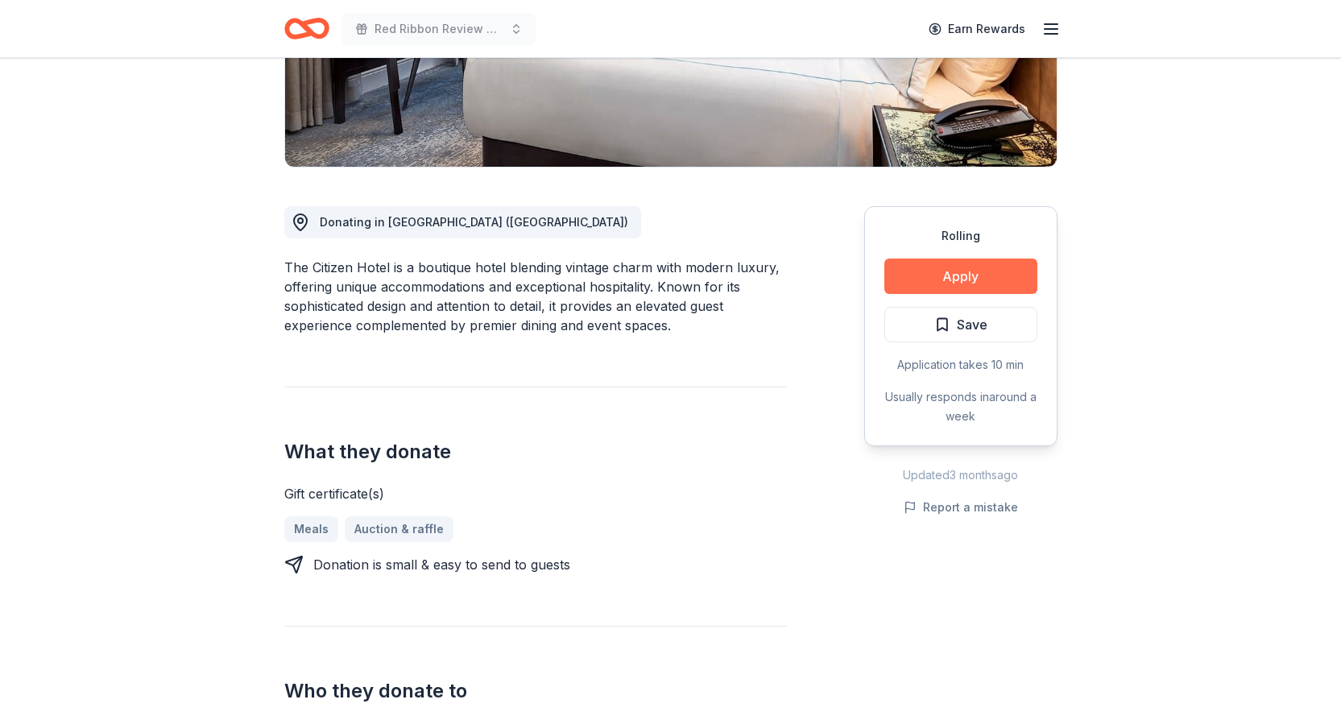
click at [944, 276] on button "Apply" at bounding box center [961, 276] width 153 height 35
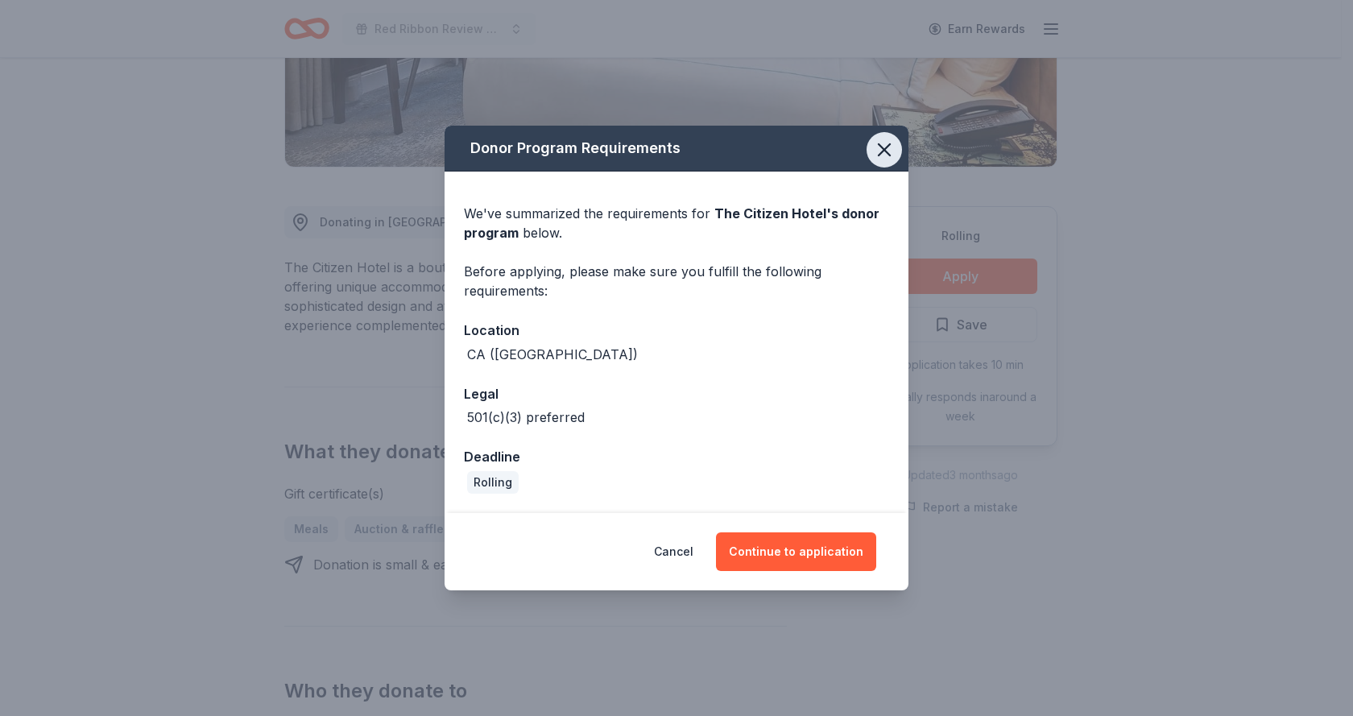
click at [878, 145] on icon "button" at bounding box center [884, 150] width 23 height 23
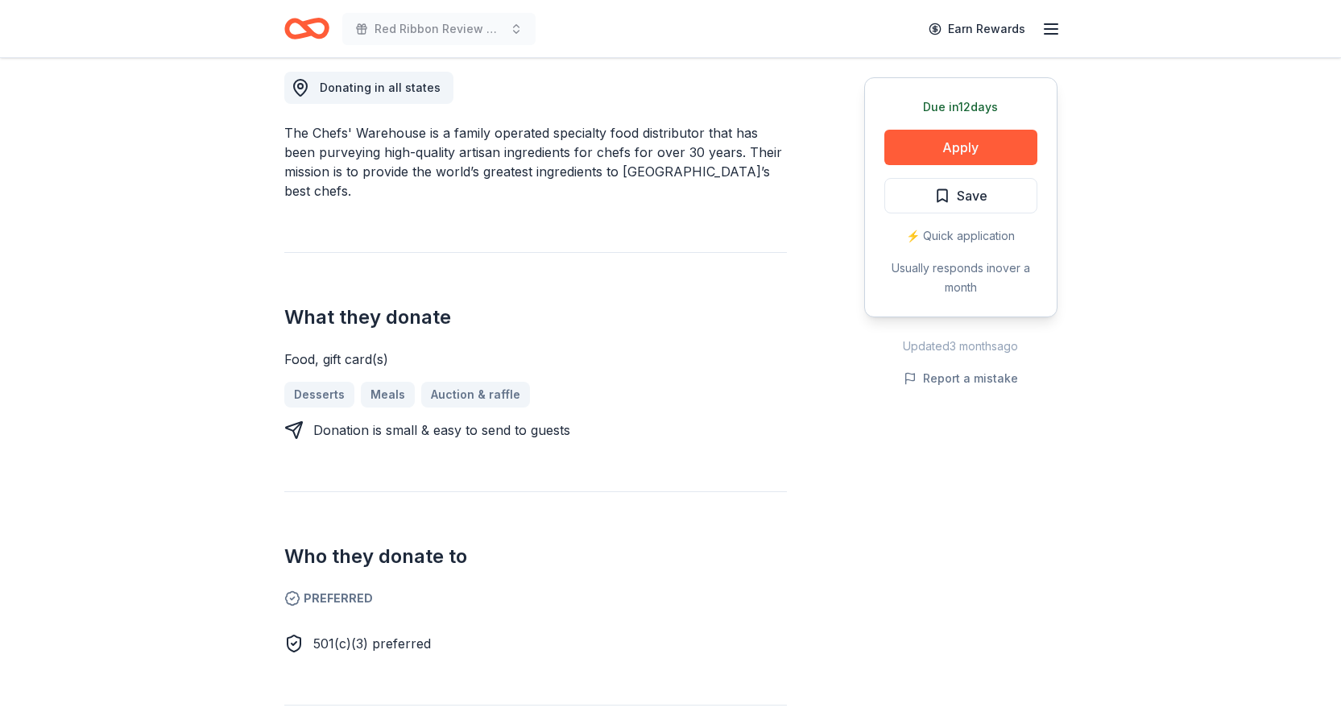
scroll to position [161, 0]
